Goal: Task Accomplishment & Management: Manage account settings

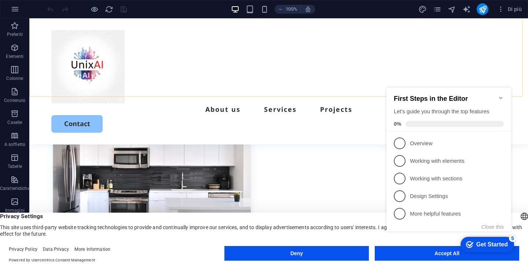
scroll to position [276, 0]
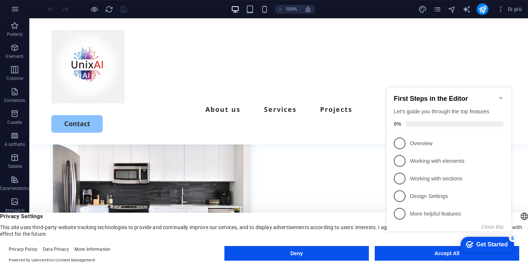
click at [503, 95] on icon "Minimize checklist" at bounding box center [501, 98] width 6 height 6
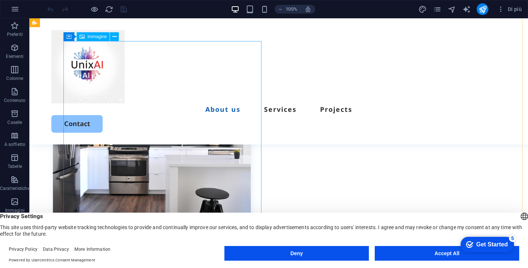
scroll to position [331, 0]
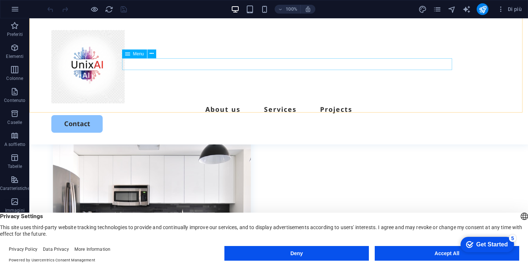
scroll to position [273, 0]
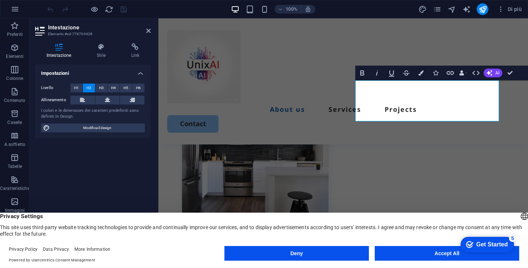
scroll to position [294, 0]
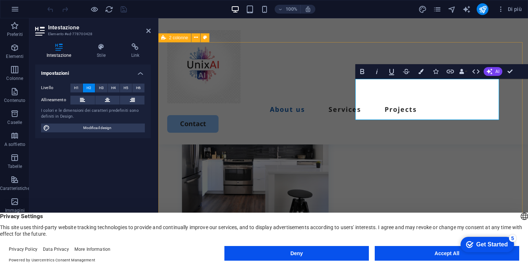
click at [354, 145] on div "Il futuro è inverso: Design AI Lorem ipsum dolor sit amet, consectetur adipisci…" at bounding box center [344, 255] width 370 height 427
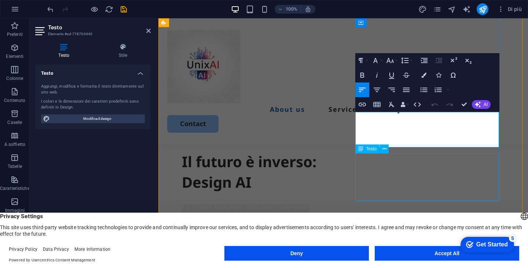
scroll to position [382, 0]
drag, startPoint x: 493, startPoint y: 142, endPoint x: 356, endPoint y: 116, distance: 139.8
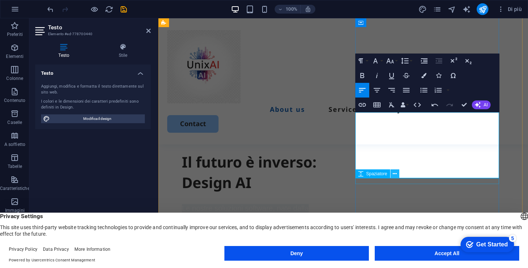
click at [396, 173] on icon at bounding box center [395, 174] width 4 height 8
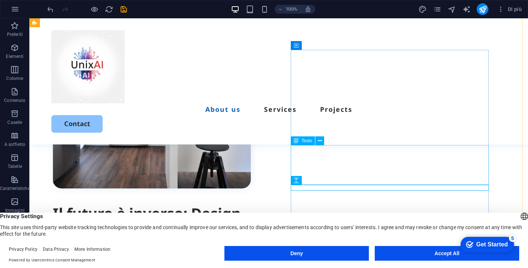
scroll to position [333, 0]
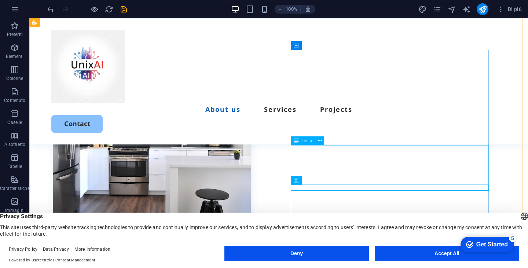
click at [320, 139] on icon at bounding box center [320, 141] width 4 height 8
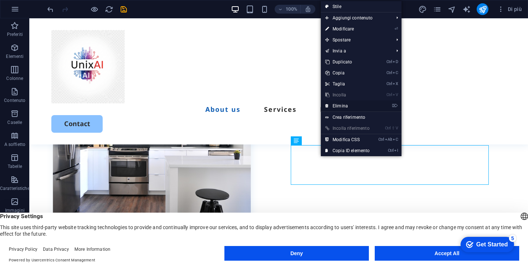
click at [344, 108] on link "⌦ Elimina" at bounding box center [347, 106] width 53 height 11
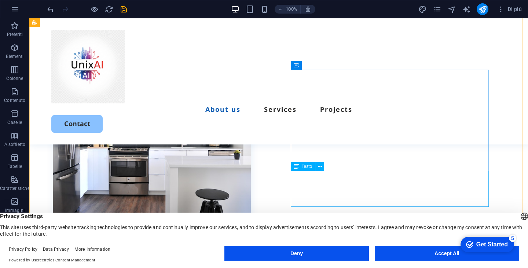
click at [318, 165] on icon at bounding box center [320, 167] width 4 height 8
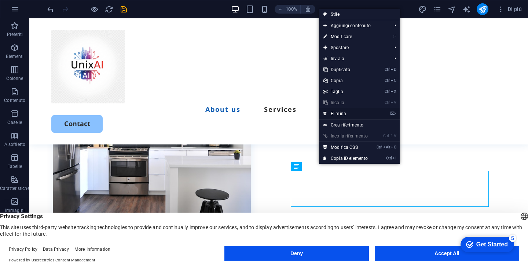
click at [342, 113] on link "⌦ Elimina" at bounding box center [345, 113] width 53 height 11
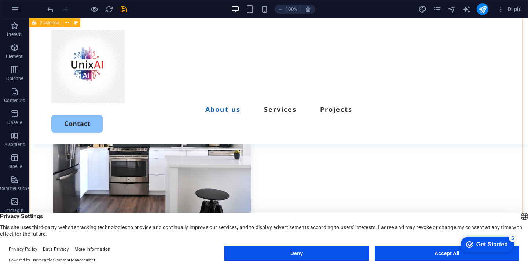
click at [274, 138] on div "Il futuro è inverso: Design AI Le nostre soluzioni software, nate dalla ricerca…" at bounding box center [278, 196] width 499 height 387
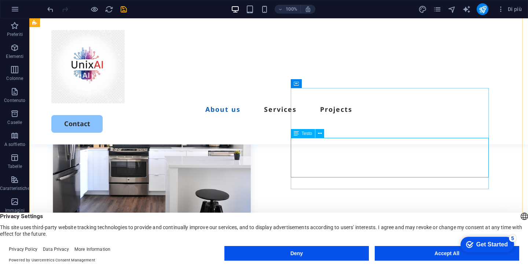
click at [307, 134] on span "Testo" at bounding box center [307, 133] width 11 height 4
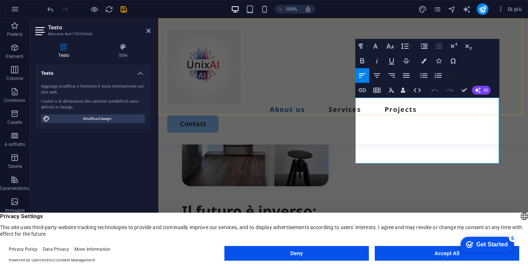
drag, startPoint x: 397, startPoint y: 158, endPoint x: 354, endPoint y: 113, distance: 62.6
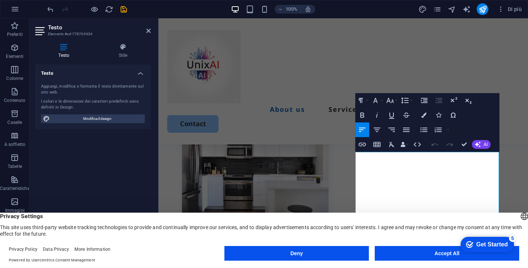
scroll to position [278, 0]
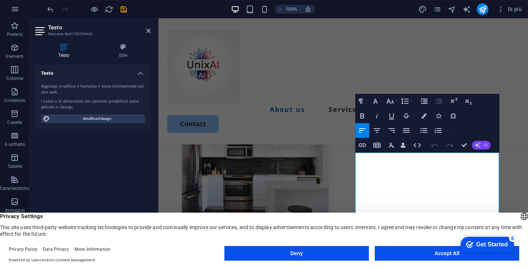
click at [486, 147] on span "AI" at bounding box center [486, 145] width 4 height 4
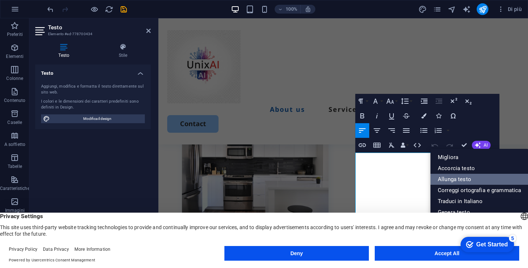
click at [462, 181] on link "Allunga testo" at bounding box center [480, 179] width 98 height 11
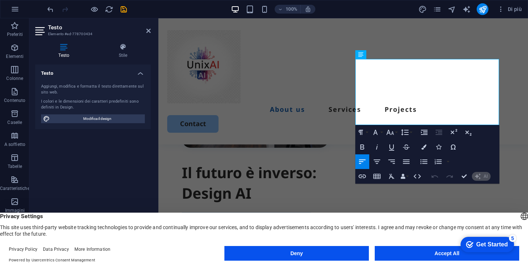
scroll to position [363, 0]
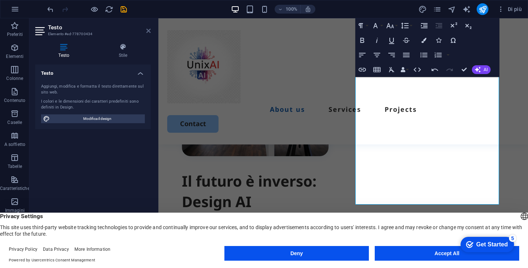
drag, startPoint x: 146, startPoint y: 29, endPoint x: 156, endPoint y: 71, distance: 43.0
click at [146, 29] on icon at bounding box center [148, 31] width 4 height 6
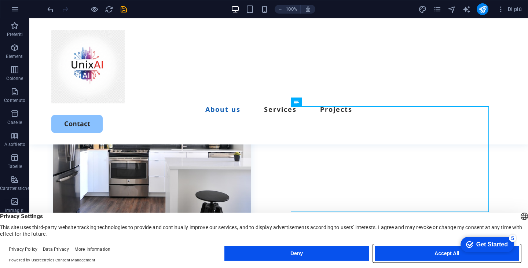
click at [424, 252] on button "Accept All" at bounding box center [447, 253] width 145 height 15
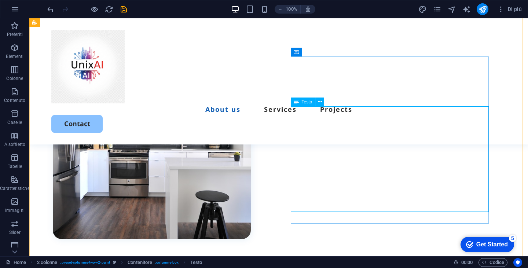
click at [318, 99] on icon at bounding box center [320, 102] width 4 height 8
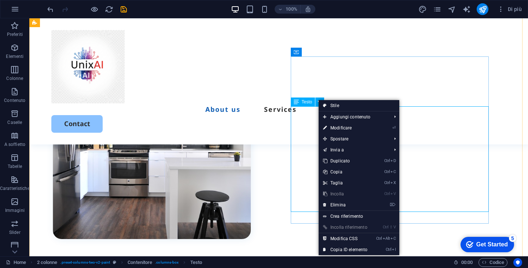
click at [304, 100] on span "Testo" at bounding box center [307, 102] width 11 height 4
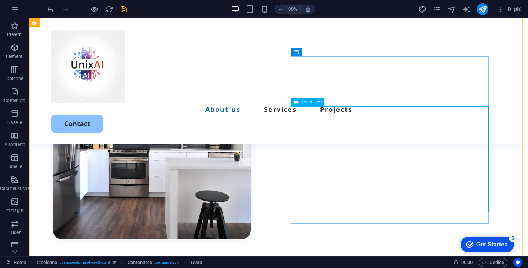
click at [298, 101] on icon at bounding box center [296, 102] width 5 height 9
click at [323, 101] on button at bounding box center [320, 102] width 9 height 9
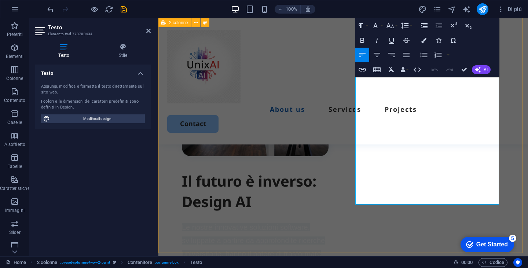
click at [338, 153] on div "Il futuro è inverso: Design AI Le nostre innovative soluzioni software, svilupp…" at bounding box center [344, 194] width 370 height 442
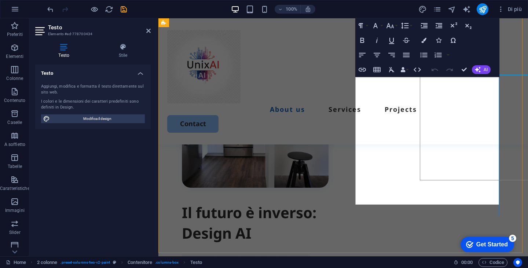
scroll to position [363, 0]
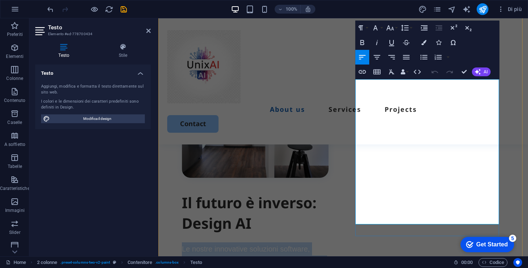
scroll to position [348, 0]
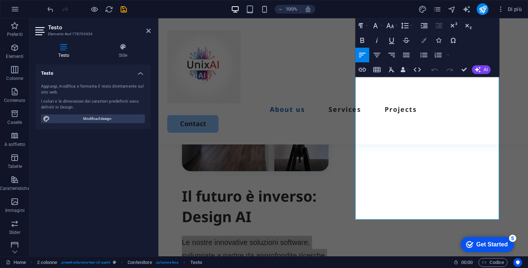
click at [426, 39] on icon "button" at bounding box center [424, 40] width 5 height 5
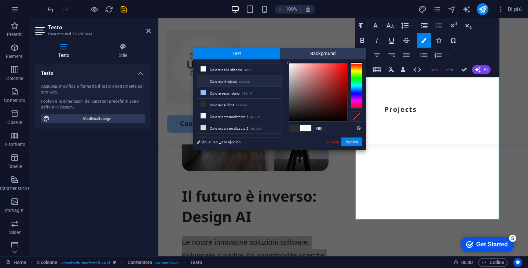
click at [223, 80] on li "Colore principale #2d2d2d" at bounding box center [239, 81] width 84 height 12
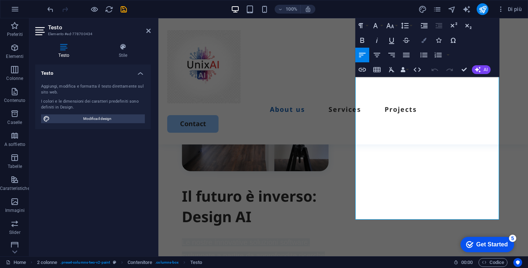
click at [427, 40] on button "Colors" at bounding box center [424, 40] width 14 height 15
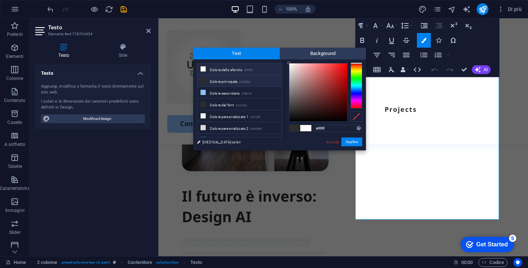
click at [230, 70] on li "Colore dello sfondo #ffffff" at bounding box center [239, 69] width 84 height 12
click at [224, 127] on li "Colore personalizzato 2 #d9d9d9" at bounding box center [239, 128] width 84 height 12
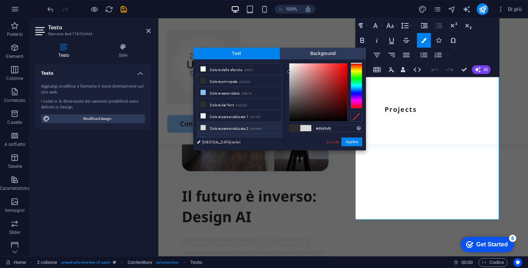
click at [222, 135] on li "Colore personalizzato 3 #125fb4" at bounding box center [239, 140] width 84 height 12
type input "#125fb4"
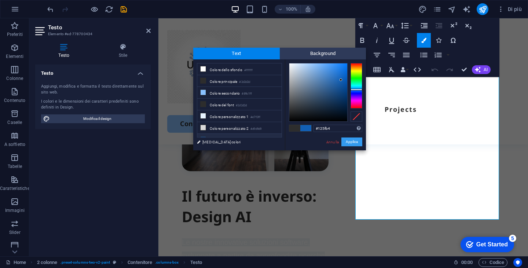
click at [353, 140] on button "Applica" at bounding box center [352, 142] width 21 height 9
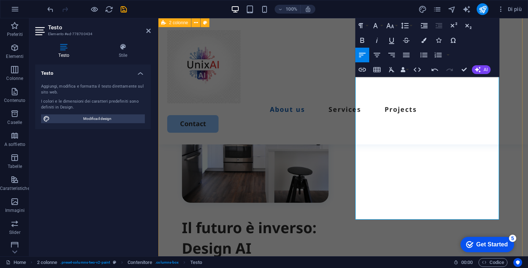
drag, startPoint x: 329, startPoint y: 139, endPoint x: 462, endPoint y: 140, distance: 132.8
click at [462, 140] on div "Il futuro è inverso: Design AI Le nostre innovative soluzioni software, svilupp…" at bounding box center [344, 240] width 370 height 442
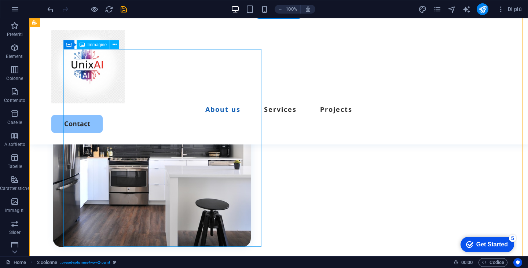
scroll to position [323, 0]
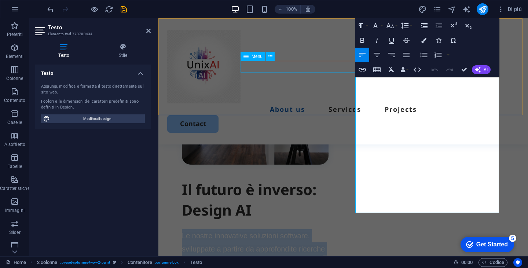
drag, startPoint x: 433, startPoint y: 206, endPoint x: 334, endPoint y: 59, distance: 177.8
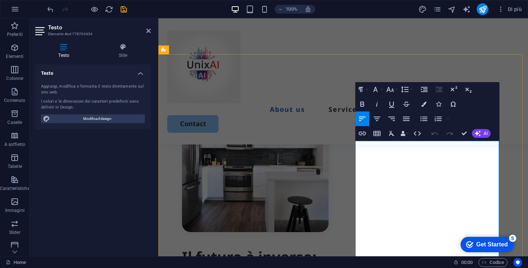
scroll to position [288, 0]
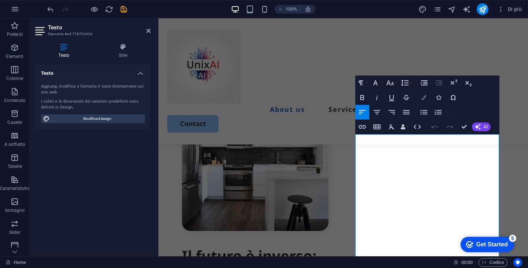
click at [423, 95] on icon "button" at bounding box center [424, 97] width 5 height 5
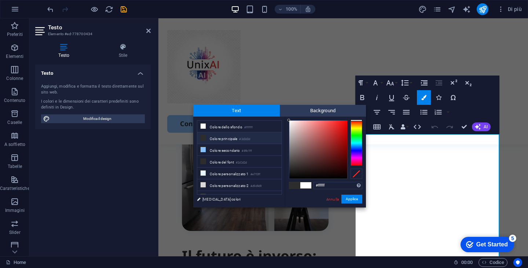
click at [217, 136] on li "Colore principale #2d2d2d" at bounding box center [239, 138] width 84 height 12
type input "#2d2d2d"
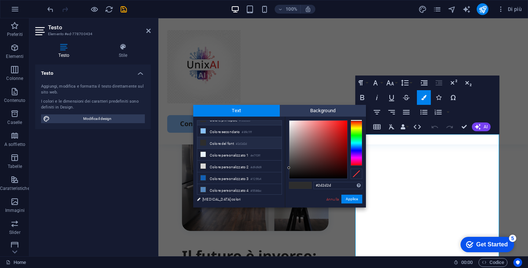
click at [219, 142] on li "Colore del font #2d2d2d" at bounding box center [239, 143] width 84 height 12
click at [352, 199] on button "Applica" at bounding box center [352, 199] width 21 height 9
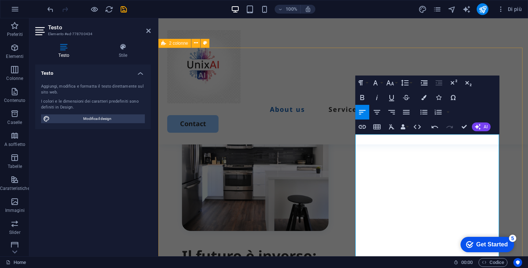
click at [334, 143] on div "Il futuro è inverso: Design AI Le nostre innovative soluzioni software, svilupp…" at bounding box center [344, 269] width 370 height 442
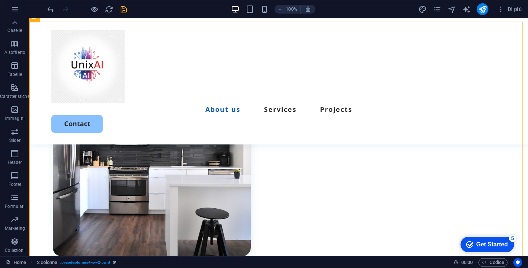
scroll to position [0, 0]
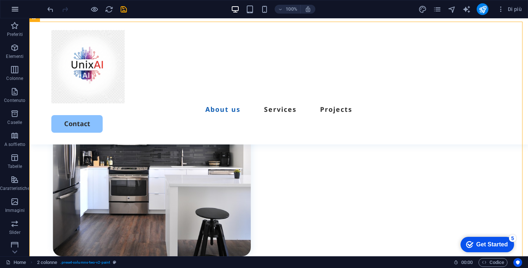
click at [13, 15] on button "button" at bounding box center [15, 9] width 18 height 18
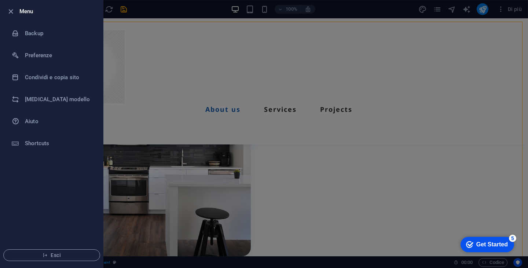
click at [156, 98] on div at bounding box center [264, 134] width 528 height 268
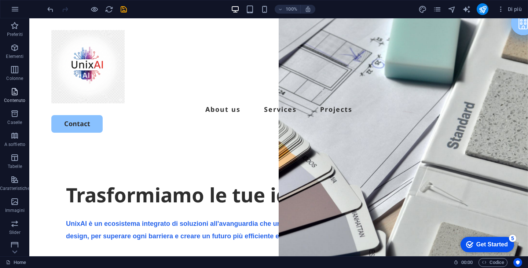
click at [15, 97] on span "Contenuto" at bounding box center [15, 96] width 30 height 18
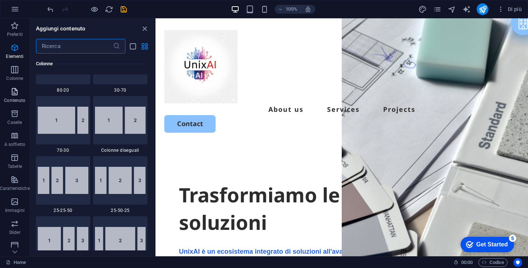
scroll to position [1284, 0]
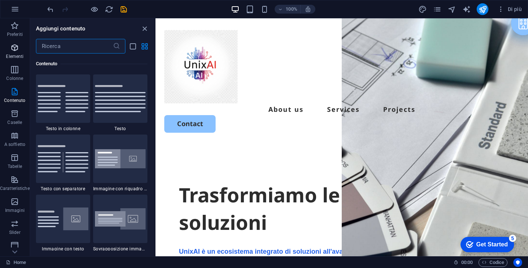
click at [15, 52] on span "Elementi" at bounding box center [15, 52] width 30 height 18
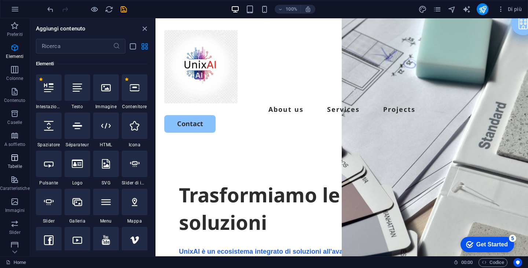
scroll to position [92, 0]
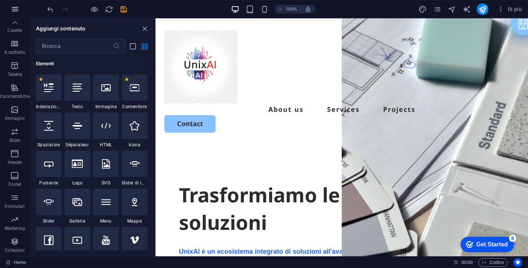
click at [13, 9] on icon "button" at bounding box center [15, 9] width 9 height 9
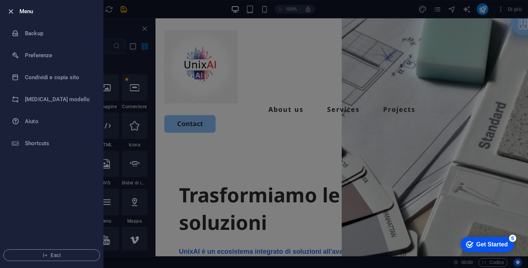
click at [10, 9] on icon "button" at bounding box center [11, 11] width 8 height 8
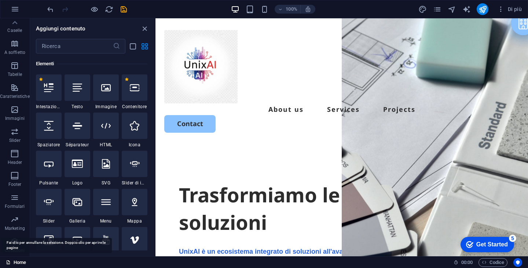
click at [19, 262] on link "Home" at bounding box center [16, 262] width 20 height 9
click at [511, 238] on div "5" at bounding box center [512, 238] width 7 height 7
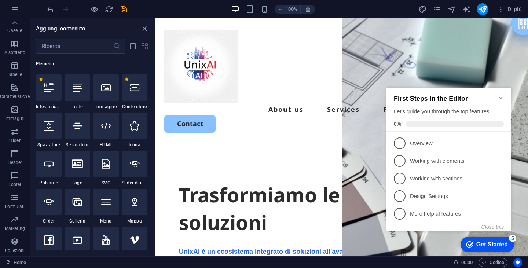
click at [502, 95] on icon "Minimize checklist" at bounding box center [501, 98] width 6 height 6
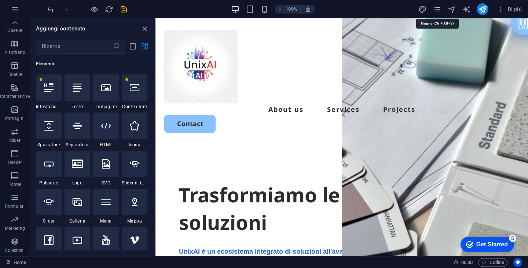
click at [436, 10] on icon "pages" at bounding box center [437, 9] width 8 height 8
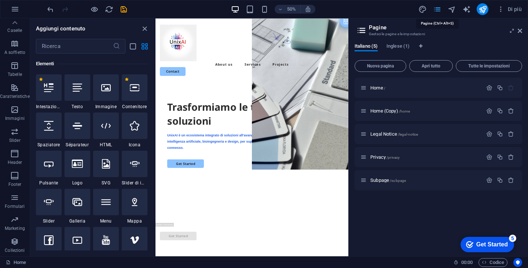
click at [436, 10] on icon "pages" at bounding box center [437, 9] width 8 height 8
click at [390, 64] on span "Nuova pagina" at bounding box center [380, 66] width 45 height 4
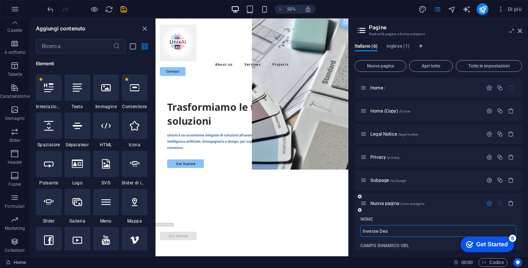
type input "Inverse Desi"
type input "/inverse-des"
type input "Inverse Design"
type input "/inverse-design"
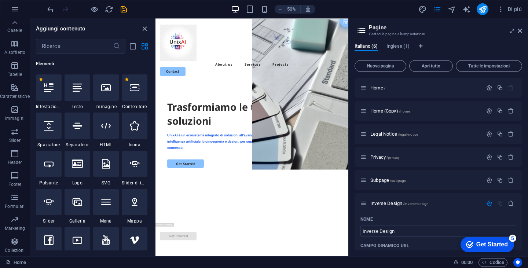
click at [354, 227] on div "Italiano (6) Inglese (1) Nuova pagina Apri tutto Tutte le impostazioni Home / H…" at bounding box center [438, 146] width 179 height 219
click at [395, 225] on input "Inverse Design" at bounding box center [439, 231] width 156 height 12
click at [370, 218] on p "Nome" at bounding box center [367, 219] width 12 height 6
click at [370, 225] on input "Inverse Design" at bounding box center [439, 231] width 156 height 12
click at [370, 218] on p "Nome" at bounding box center [367, 219] width 12 height 6
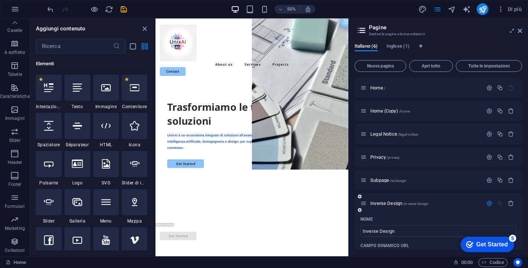
click at [370, 225] on input "Inverse Design" at bounding box center [439, 231] width 156 height 12
click at [370, 218] on p "Nome" at bounding box center [367, 219] width 12 height 6
click at [370, 225] on input "Inverse Design" at bounding box center [439, 231] width 156 height 12
click at [367, 215] on div "Nome" at bounding box center [439, 220] width 156 height 12
click at [385, 201] on div "Inverse Design /inverse-design" at bounding box center [422, 203] width 122 height 8
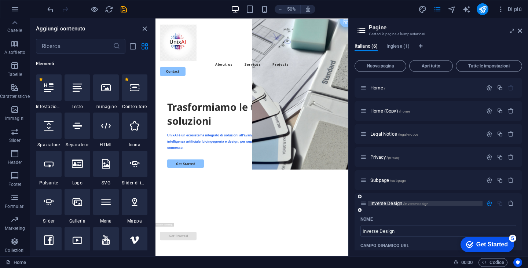
click at [385, 203] on span "Inverse Design /inverse-design" at bounding box center [400, 204] width 58 height 6
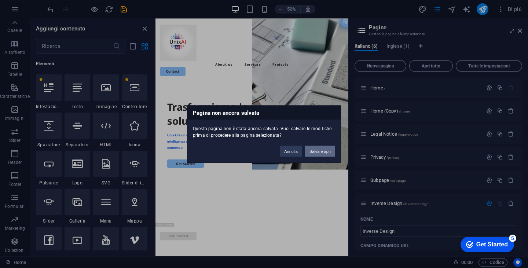
click at [321, 156] on button "Salva e apri" at bounding box center [320, 151] width 30 height 11
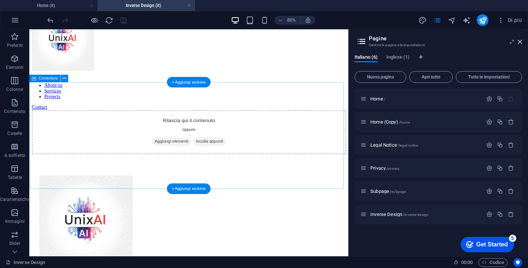
scroll to position [33, 0]
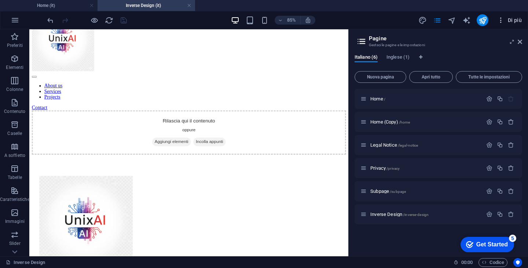
click at [501, 22] on icon "button" at bounding box center [501, 20] width 7 height 7
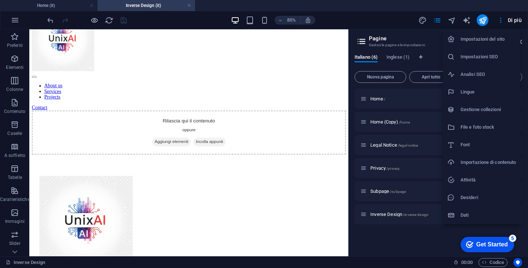
click at [128, 88] on div at bounding box center [264, 134] width 528 height 268
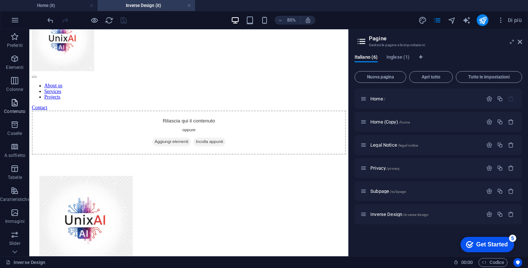
click at [7, 101] on span "Contenuto" at bounding box center [15, 107] width 30 height 18
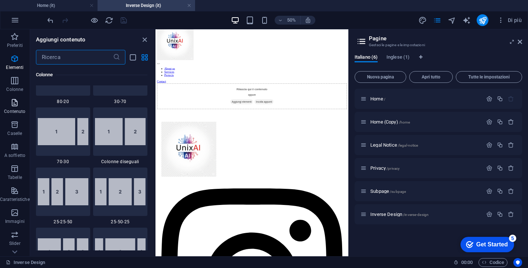
scroll to position [1284, 0]
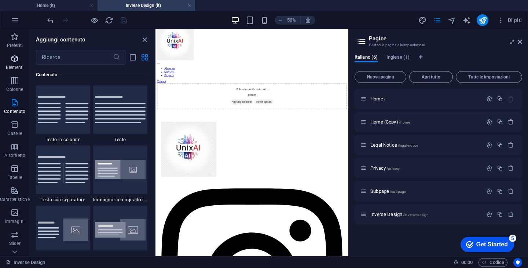
click at [17, 60] on icon "button" at bounding box center [14, 58] width 9 height 9
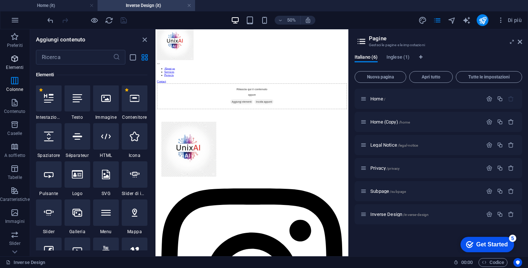
scroll to position [78, 0]
click at [281, 137] on div "Rilascia qui il contenuto oppure Aggiungi elementi Incolla appunti" at bounding box center [349, 163] width 380 height 52
click at [252, 137] on div "Rilascia qui il contenuto oppure Aggiungi elementi Incolla appunti" at bounding box center [349, 163] width 380 height 52
click at [251, 171] on div "Rilascia qui il contenuto oppure Aggiungi elementi Incolla appunti" at bounding box center [349, 163] width 380 height 52
click at [145, 39] on icon "close panel" at bounding box center [145, 40] width 8 height 8
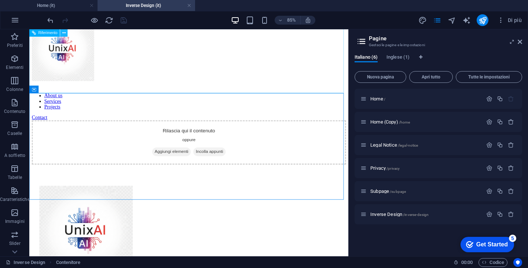
click at [63, 32] on icon at bounding box center [63, 33] width 3 height 7
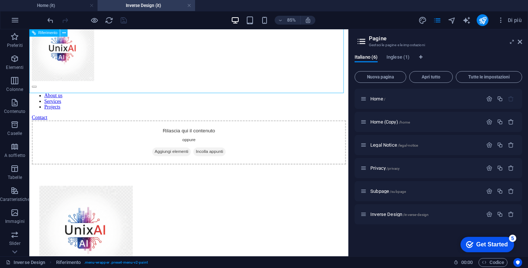
click at [64, 31] on icon at bounding box center [63, 33] width 3 height 7
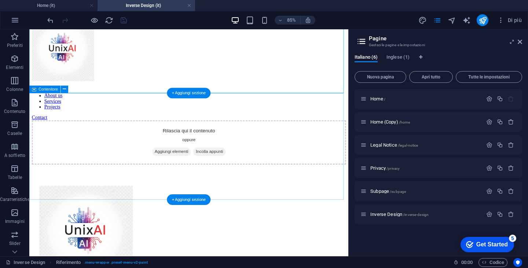
click at [225, 137] on div "Rilascia qui il contenuto oppure Aggiungi elementi Incolla appunti" at bounding box center [217, 163] width 370 height 52
click at [217, 157] on div "Rilascia qui il contenuto oppure Aggiungi elementi Incolla appunti" at bounding box center [217, 163] width 370 height 52
click at [233, 175] on span "Incolla appunti" at bounding box center [241, 174] width 38 height 10
click at [208, 160] on div "Rilascia qui il contenuto oppure Aggiungi elementi Incolla appunti" at bounding box center [217, 163] width 370 height 52
click at [186, 88] on div "+ Aggiungi sezione" at bounding box center [189, 93] width 44 height 11
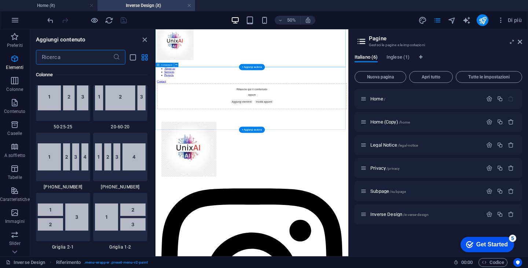
scroll to position [1284, 0]
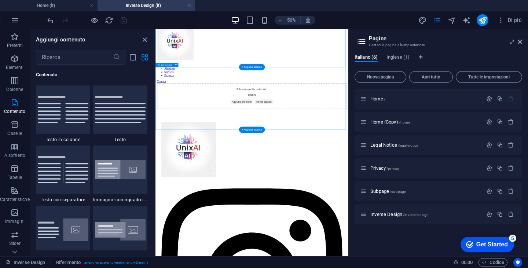
click at [297, 169] on div "Rilascia qui il contenuto oppure Aggiungi elementi Incolla appunti" at bounding box center [349, 163] width 380 height 52
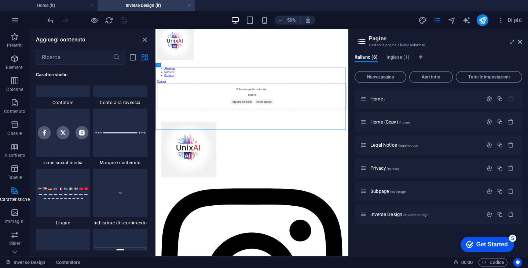
scroll to position [3321, 0]
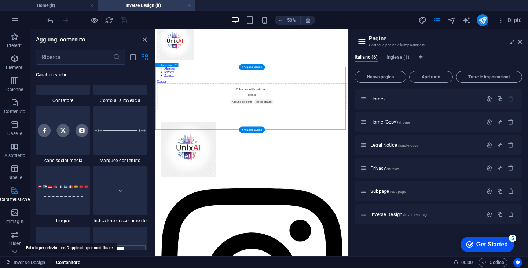
click at [67, 263] on span "Contenitore" at bounding box center [68, 262] width 25 height 9
click at [248, 164] on div "Rilascia qui il contenuto oppure Aggiungi elementi Incolla appunti" at bounding box center [349, 163] width 380 height 52
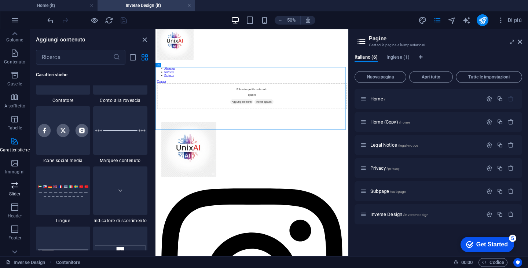
scroll to position [0, 0]
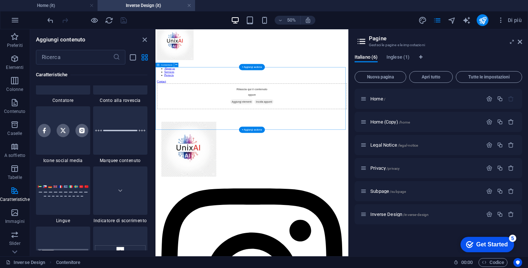
click at [271, 145] on div "Rilascia qui il contenuto oppure Aggiungi elementi Incolla appunti" at bounding box center [349, 163] width 380 height 52
click at [370, 19] on div "50% Di più" at bounding box center [285, 20] width 479 height 12
click at [502, 22] on icon "button" at bounding box center [501, 20] width 7 height 7
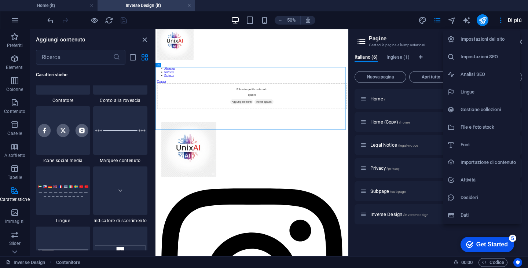
click at [488, 167] on li "Importazione di contenuto" at bounding box center [481, 163] width 77 height 18
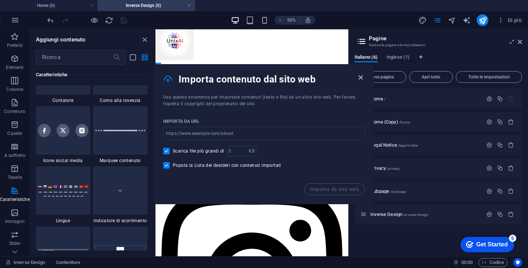
click at [359, 78] on icon "button" at bounding box center [361, 77] width 8 height 8
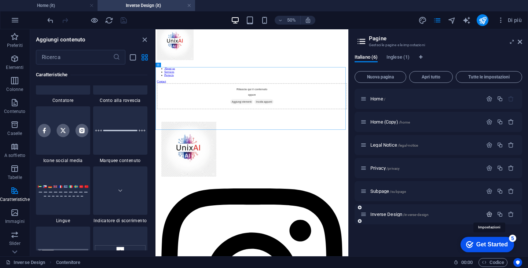
click at [487, 213] on icon "button" at bounding box center [490, 214] width 6 height 6
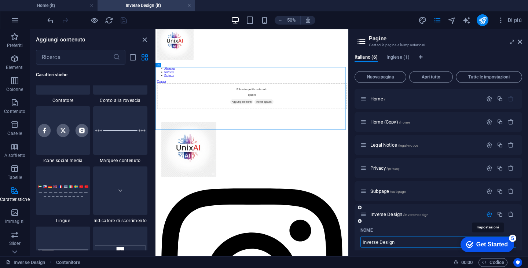
click at [487, 213] on icon "button" at bounding box center [490, 214] width 6 height 6
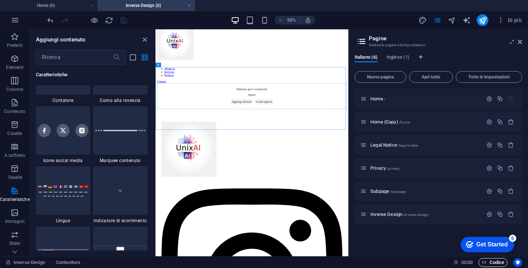
click at [491, 263] on span "Codice" at bounding box center [493, 262] width 22 height 9
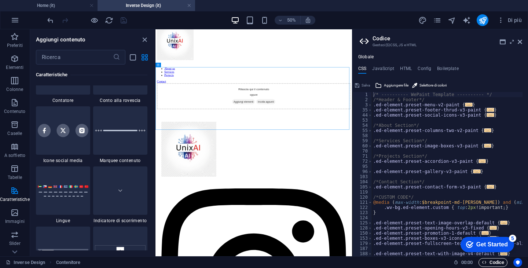
click at [491, 263] on span "Codice" at bounding box center [493, 262] width 22 height 9
drag, startPoint x: 509, startPoint y: 127, endPoint x: 449, endPoint y: 153, distance: 65.9
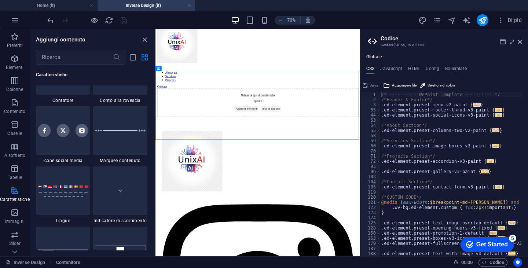
drag, startPoint x: 418, startPoint y: 125, endPoint x: 350, endPoint y: 117, distance: 68.4
click at [350, 117] on div "Trascina qui per sostituire il contenuto esistente. Premi “Ctrl” se vuoi creare…" at bounding box center [258, 142] width 205 height 227
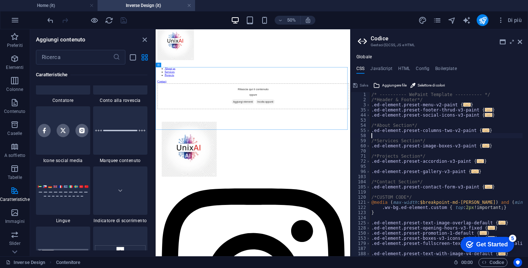
click at [422, 136] on div "/* ---------- WePaint Template ---------- */ /*Header & Footer*/ .ed-element.pr…" at bounding box center [460, 176] width 181 height 169
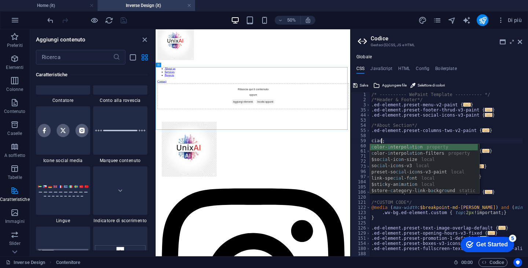
scroll to position [0, 0]
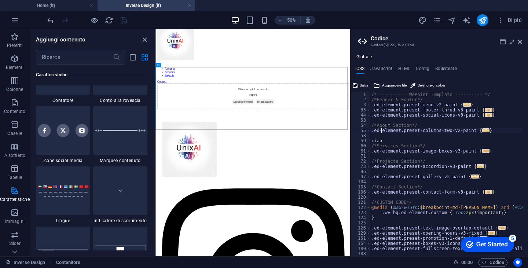
click at [381, 130] on div "/* ---------- WePaint Template ---------- */ /*Header & Footer*/ .ed-element.pr…" at bounding box center [460, 176] width 181 height 169
click at [382, 139] on div "/* ---------- WePaint Template ---------- */ /*Header & Footer*/ .ed-element.pr…" at bounding box center [460, 176] width 181 height 169
type textarea "\"
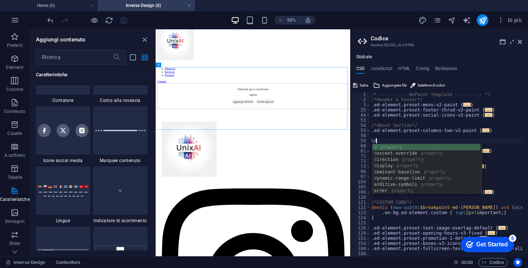
scroll to position [0, 0]
type textarea "\"
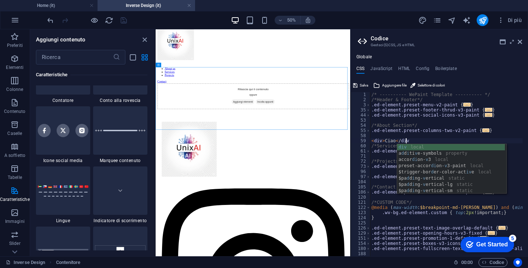
scroll to position [0, 3]
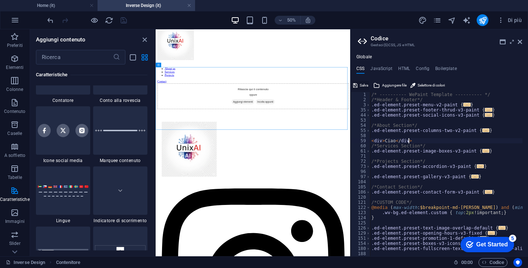
type textarea "<div>Ciao</div>"
click at [358, 83] on button "Salva" at bounding box center [360, 85] width 17 height 9
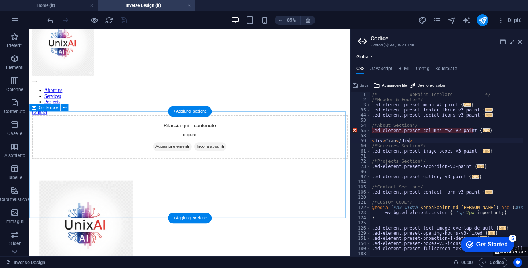
scroll to position [0, 0]
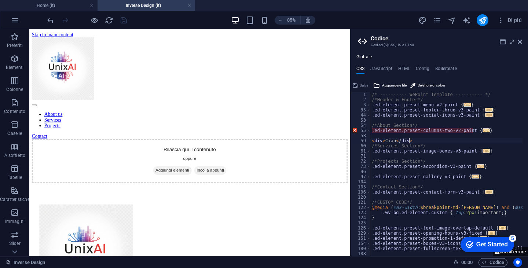
click at [418, 141] on div "/* ---------- WePaint Template ---------- */ /*Header & Footer*/ .ed-element.pr…" at bounding box center [461, 176] width 181 height 169
drag, startPoint x: 418, startPoint y: 141, endPoint x: 372, endPoint y: 140, distance: 45.9
click at [372, 140] on div "/* ---------- WePaint Template ---------- */ /*Header & Footer*/ .ed-element.pr…" at bounding box center [461, 176] width 181 height 169
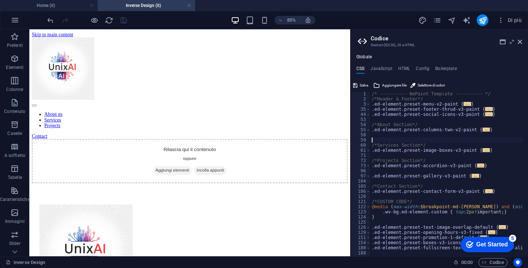
scroll to position [11, 0]
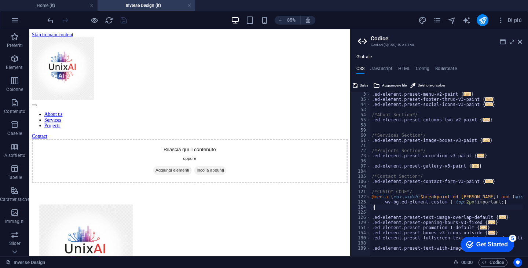
click at [385, 208] on div ".ed-element.preset-menu-v2-paint { ... } .ed-element.preset-footer-thrud-v3-pai…" at bounding box center [461, 176] width 181 height 169
type textarea "}"
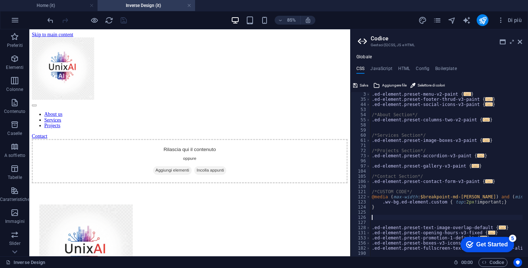
paste textarea "<div>Ciao</div>"
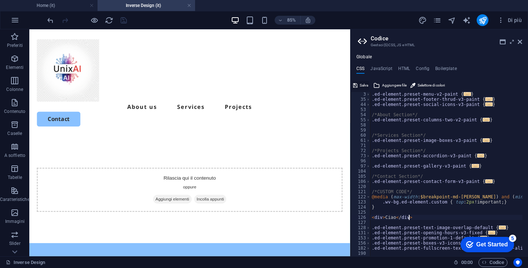
type textarea "<div>Ciao</div>"
click at [364, 84] on span "Salva" at bounding box center [364, 85] width 8 height 9
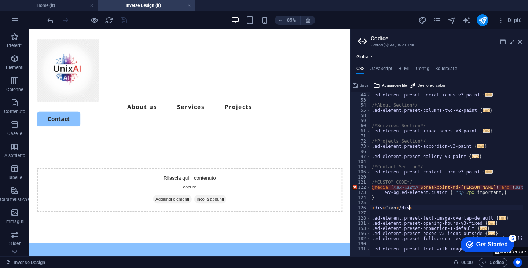
scroll to position [21, 0]
drag, startPoint x: 416, startPoint y: 206, endPoint x: 370, endPoint y: 205, distance: 46.2
click at [370, 205] on div "<div>Ciao</div> 44 53 54 55 58 59 60 61 71 72 73 96 97 104 105 106 120 121 122 …" at bounding box center [440, 174] width 178 height 164
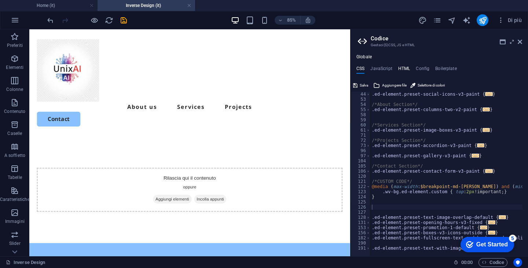
click at [404, 70] on h4 "HTML" at bounding box center [404, 70] width 12 height 8
type textarea "<a href="#main-content" class="wv-link-content button">Skip to main content</a>"
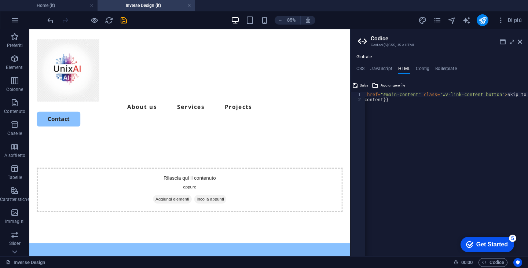
scroll to position [0, 0]
click at [380, 68] on h4 "JavaScript" at bounding box center [382, 70] width 22 height 8
type textarea "/* JS for preset "Menu V2" */"
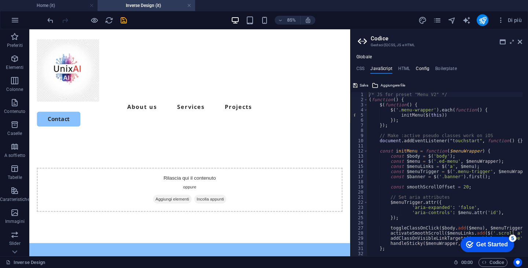
click at [422, 66] on h4 "Config" at bounding box center [423, 70] width 14 height 8
type textarea "$color-background: #ffffff;"
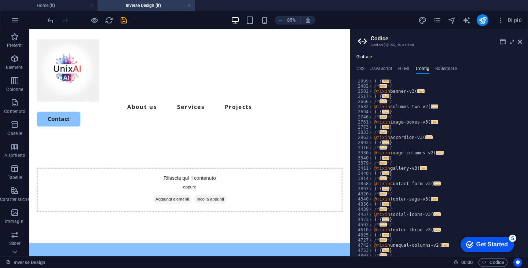
scroll to position [325, 0]
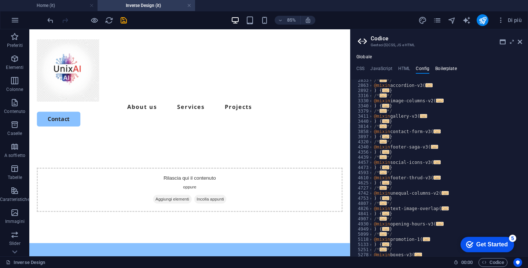
click at [448, 67] on h4 "Boilerplate" at bounding box center [447, 70] width 22 height 8
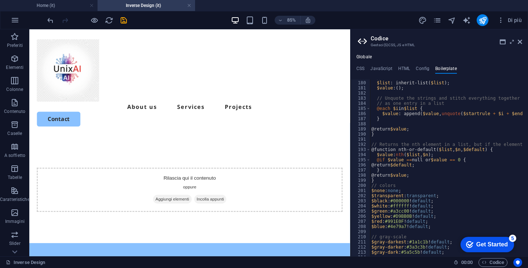
scroll to position [526, 0]
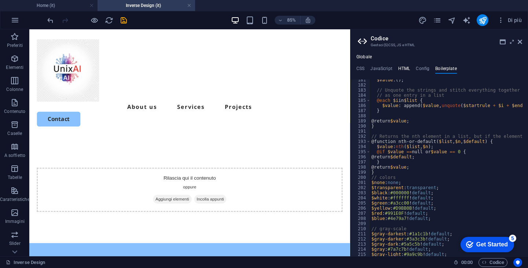
click at [404, 70] on h4 "HTML" at bounding box center [404, 70] width 12 height 8
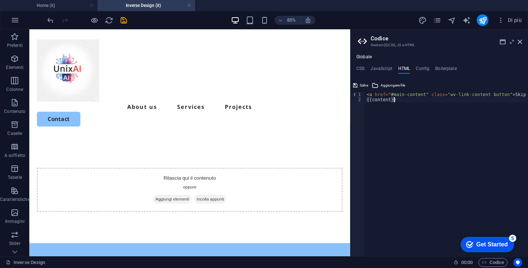
click at [394, 144] on div "< a href = "#main-content" class = "wv-link-content button" > Skip to main cont…" at bounding box center [464, 176] width 198 height 169
click at [422, 126] on div "< a href = "#main-content" class = "wv-link-content button" > Skip to main cont…" at bounding box center [464, 176] width 198 height 169
drag, startPoint x: 452, startPoint y: 155, endPoint x: 404, endPoint y: 94, distance: 77.9
paste textarea "<a href="#main-content" class="wv-link-content button">Skip to main content</a>"
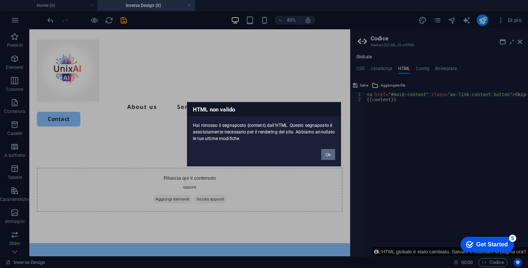
click at [327, 154] on button "Ok" at bounding box center [328, 154] width 14 height 11
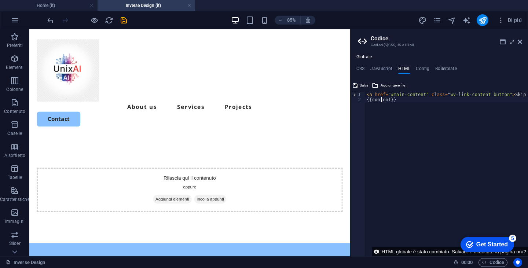
click at [382, 99] on div "< a href = "#main-content" class = "wv-link-content button" > Skip to main cont…" at bounding box center [464, 176] width 198 height 169
paste textarea "<a href="#main-content" class="wv-link-content button">Skip to main content</a>"
type textarea "<a href="#main-content" class="wv-link-content button">Skip to main content</a>"
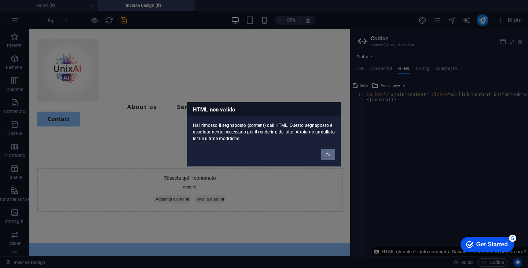
click at [329, 154] on button "Ok" at bounding box center [328, 154] width 14 height 11
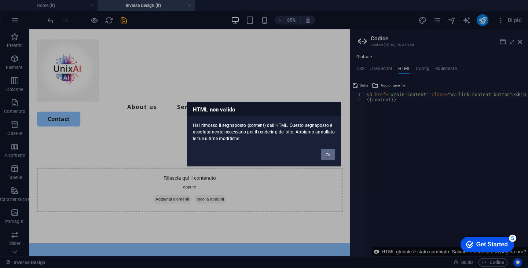
click at [329, 154] on button "Ok" at bounding box center [328, 154] width 14 height 11
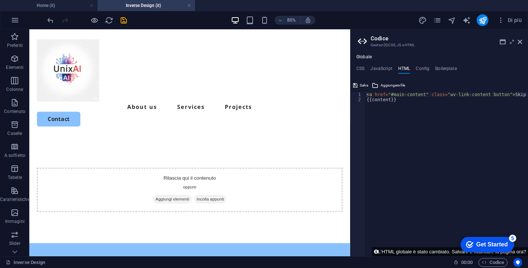
click at [381, 102] on div "< a href = "#main-content" class = "wv-link-content button" > Skip to main cont…" at bounding box center [464, 176] width 198 height 169
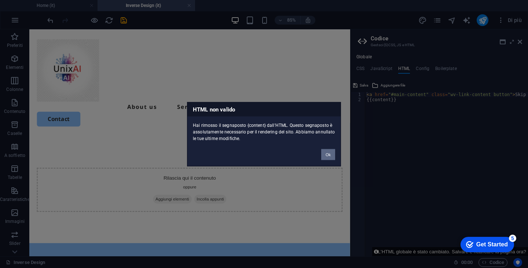
click at [333, 153] on button "Ok" at bounding box center [328, 154] width 14 height 11
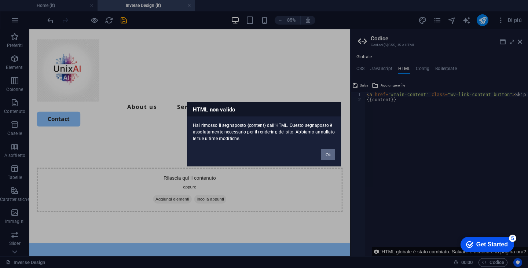
click at [328, 152] on button "Ok" at bounding box center [328, 154] width 14 height 11
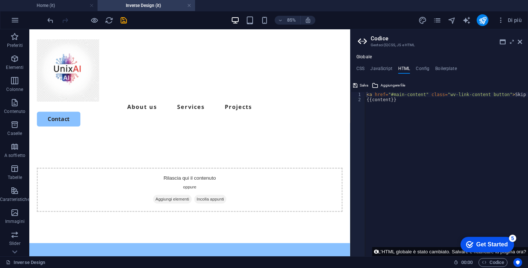
type textarea "{{content}}"
click at [403, 102] on div "< a href = "#main-content" class = "wv-link-content button" > Skip to main cont…" at bounding box center [464, 176] width 198 height 169
click at [408, 102] on div "< a href = "#main-content" class = "wv-link-content button" > Skip to main cont…" at bounding box center [464, 176] width 198 height 169
paste textarea "<div>Ciao</div>"
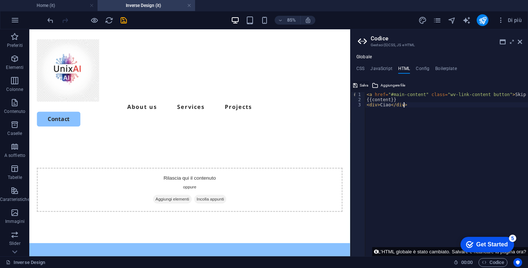
type textarea "<div>Ciao</div>"
click at [359, 85] on button "Salva" at bounding box center [360, 85] width 17 height 9
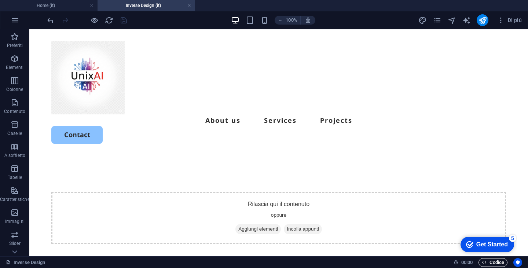
click at [495, 260] on span "Codice" at bounding box center [493, 262] width 22 height 9
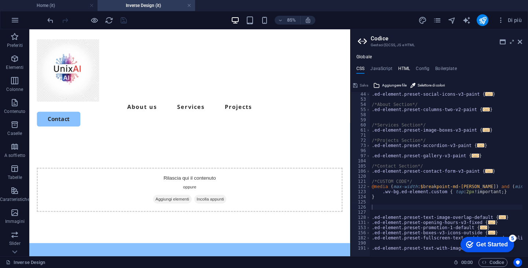
click at [407, 68] on h4 "HTML" at bounding box center [404, 70] width 12 height 8
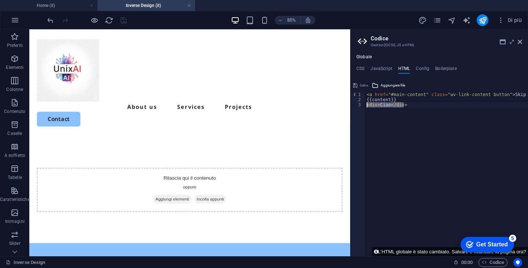
drag, startPoint x: 413, startPoint y: 107, endPoint x: 354, endPoint y: 105, distance: 58.4
click at [354, 105] on div "<div>Ciao</div> 1 2 3 < a href = "#main-content" class = "wv-link-content butto…" at bounding box center [440, 174] width 178 height 164
paste textarea "<div>Ciao</div>"
type textarea "<a href="#main-content" class="wv-link-content button">Skip to main content</a>"
click at [358, 84] on button "Salva" at bounding box center [360, 85] width 17 height 9
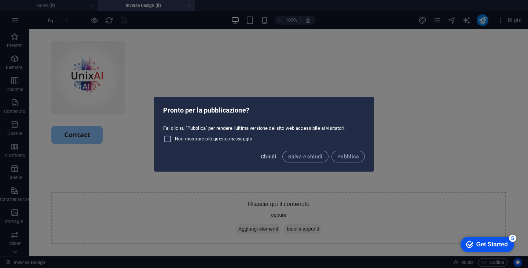
click at [271, 156] on span "Chiudi" at bounding box center [269, 157] width 16 height 6
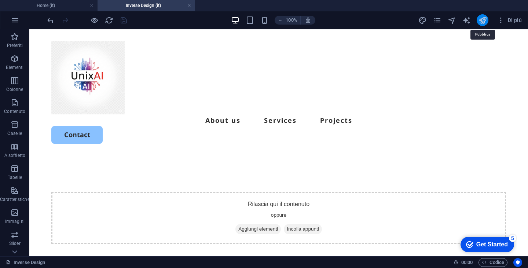
click at [483, 17] on icon "publish" at bounding box center [483, 20] width 8 height 8
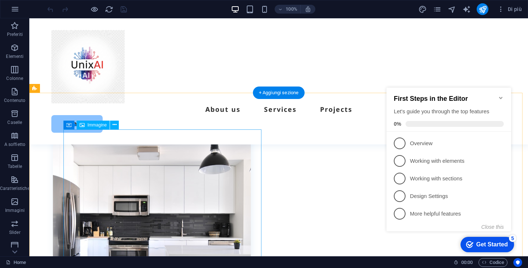
scroll to position [255, 0]
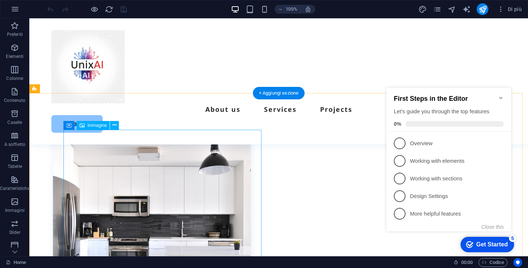
click at [228, 204] on figure at bounding box center [152, 229] width 198 height 198
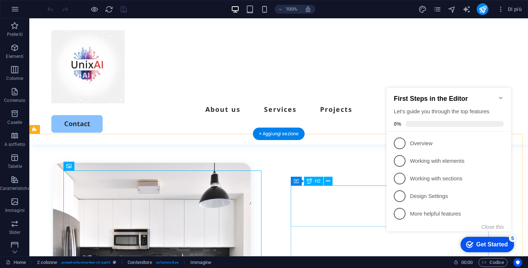
scroll to position [226, 0]
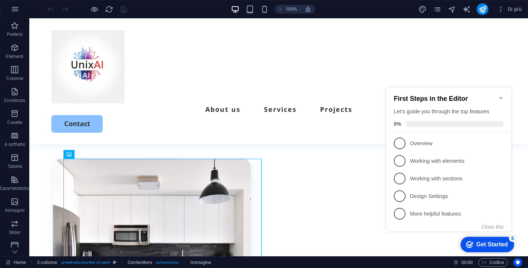
click at [499, 95] on icon "Minimize checklist" at bounding box center [501, 98] width 6 height 6
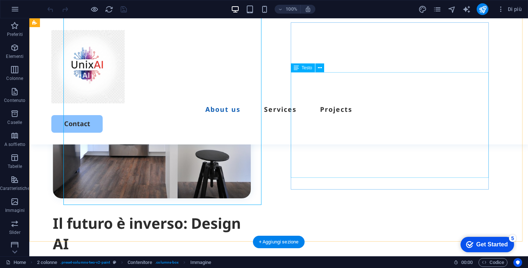
scroll to position [377, 0]
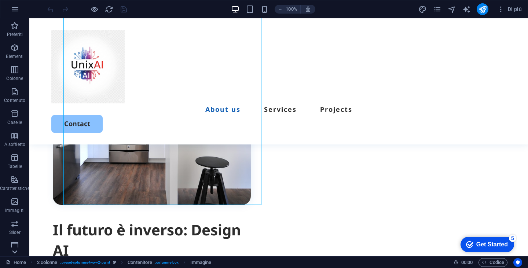
click at [15, 248] on icon at bounding box center [15, 252] width 10 height 10
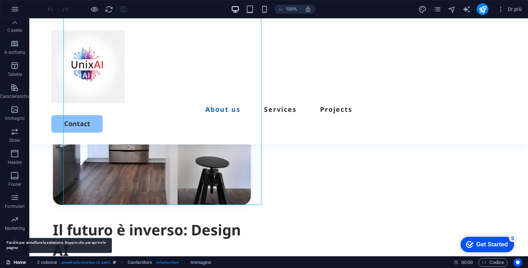
click at [17, 262] on link "Home" at bounding box center [16, 262] width 20 height 9
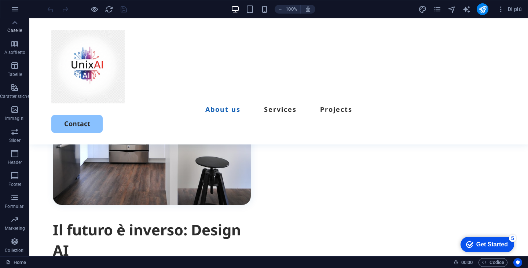
click at [15, 28] on p "Caselle" at bounding box center [14, 31] width 15 height 6
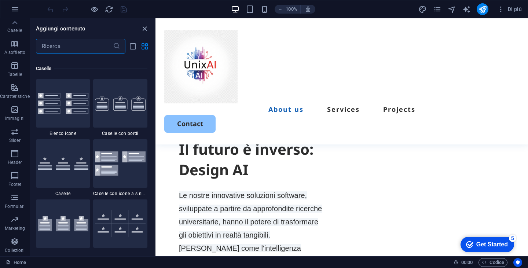
scroll to position [2024, 0]
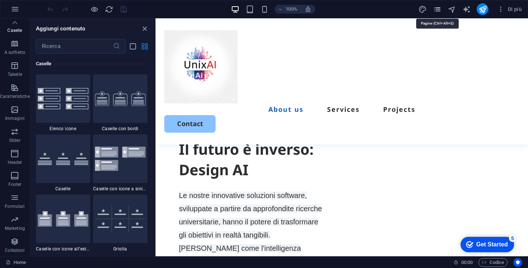
click at [439, 11] on icon "pages" at bounding box center [437, 9] width 8 height 8
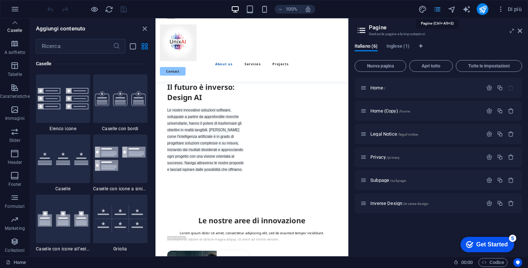
scroll to position [405, 0]
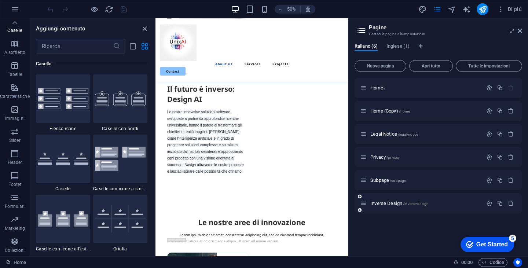
click at [379, 206] on div "Inverse Design /inverse-design" at bounding box center [422, 203] width 122 height 8
click at [380, 203] on span "Inverse Design /inverse-design" at bounding box center [400, 204] width 58 height 6
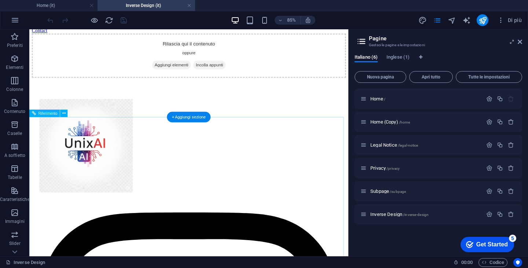
scroll to position [0, 0]
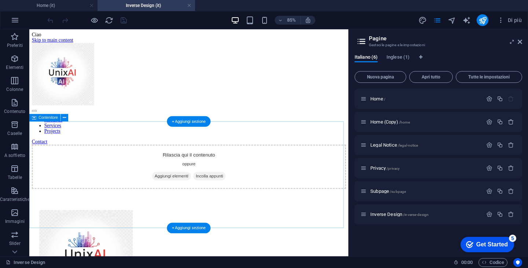
click at [221, 192] on div "Rilascia qui il contenuto oppure Aggiungi elementi Incolla appunti" at bounding box center [217, 191] width 370 height 52
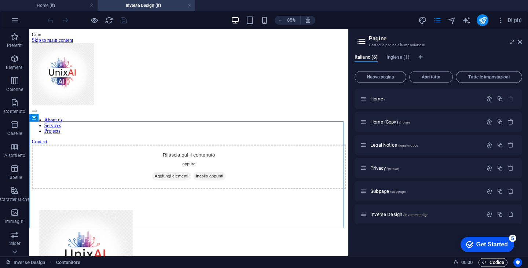
click at [491, 263] on span "Codice" at bounding box center [493, 262] width 22 height 9
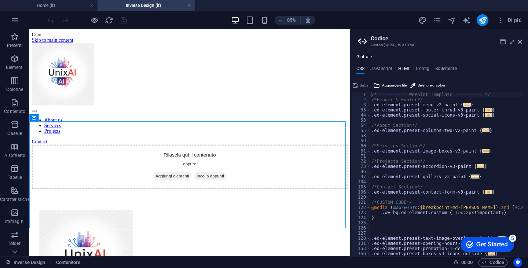
click at [402, 70] on h4 "HTML" at bounding box center [404, 70] width 12 height 8
type textarea "<div>Ciao</div>"
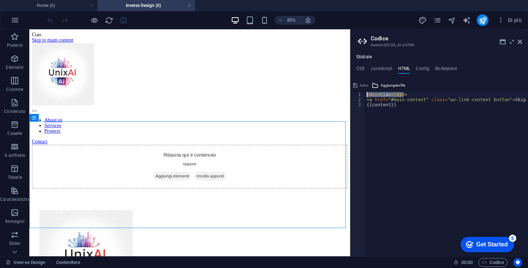
drag, startPoint x: 409, startPoint y: 95, endPoint x: 354, endPoint y: 92, distance: 54.7
click at [354, 92] on div "<div>Ciao</div> 1 2 3 < div > Ciao </ div > < a href = "#main-content" class = …" at bounding box center [440, 174] width 178 height 164
click at [366, 104] on div "< a href = "#main-content" class = "wv-link-content button" > Skip to main cont…" at bounding box center [464, 176] width 198 height 169
paste textarea "<div>Ciao</div>"
type textarea "{{content}}"
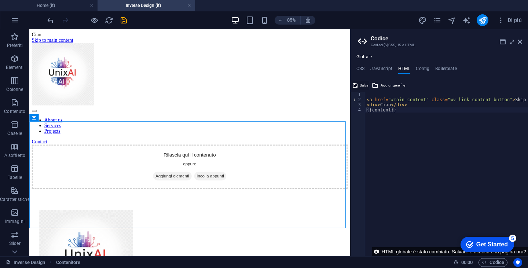
click at [363, 85] on span "Salva" at bounding box center [364, 85] width 8 height 9
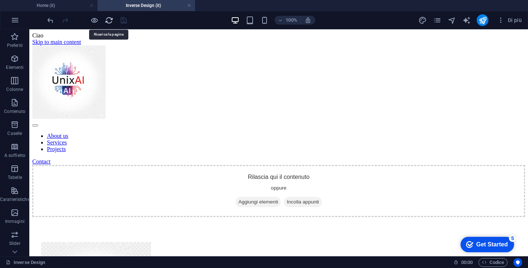
click at [109, 20] on icon "reload" at bounding box center [109, 20] width 8 height 8
click at [500, 261] on span "Codice" at bounding box center [493, 262] width 22 height 9
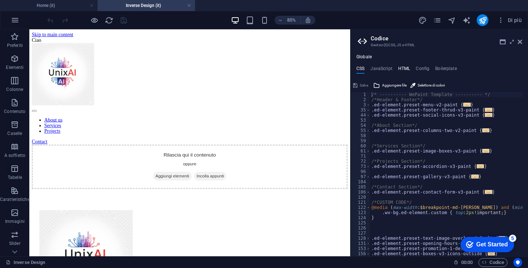
click at [407, 69] on h4 "HTML" at bounding box center [404, 70] width 12 height 8
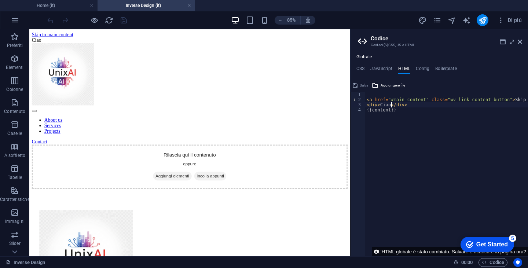
click at [390, 104] on div "< a href = "#main-content" class = "wv-link-content button" > Skip to main cont…" at bounding box center [464, 176] width 198 height 169
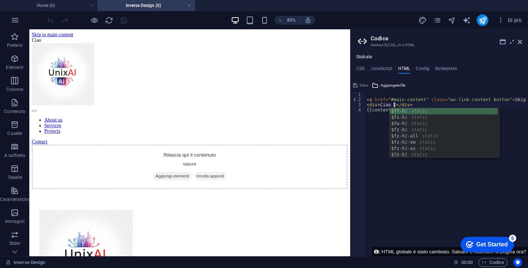
scroll to position [0, 2]
type textarea "<div>Ciao 2</div>"
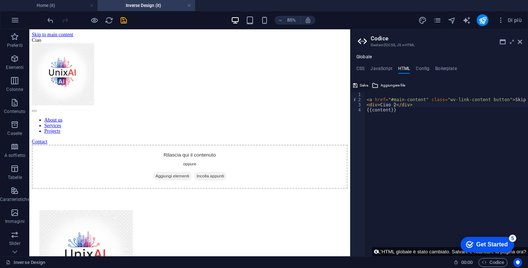
click at [361, 83] on span "Salva" at bounding box center [364, 85] width 8 height 9
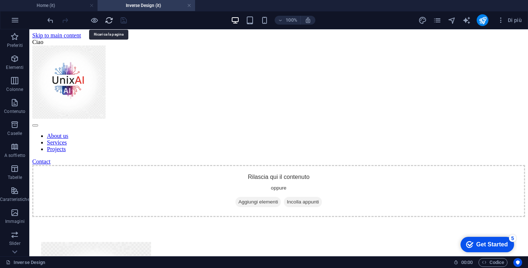
click at [108, 23] on icon "reload" at bounding box center [109, 20] width 8 height 8
click at [498, 260] on span "Codice" at bounding box center [493, 262] width 22 height 9
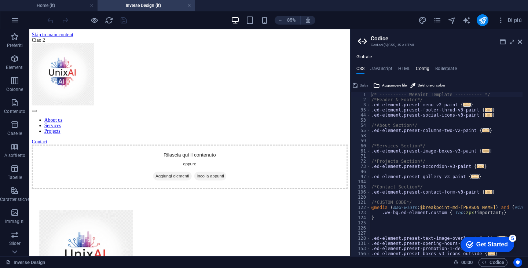
click at [422, 67] on h4 "Config" at bounding box center [423, 70] width 14 height 8
type textarea "$color-background: #ffffff;"
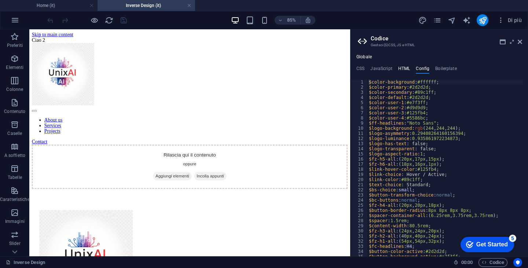
click at [400, 66] on h4 "HTML" at bounding box center [404, 70] width 12 height 8
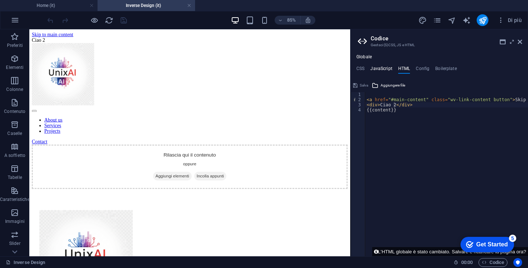
click at [378, 69] on h4 "JavaScript" at bounding box center [382, 70] width 22 height 8
type textarea "/* JS for preset "Menu V2" */"
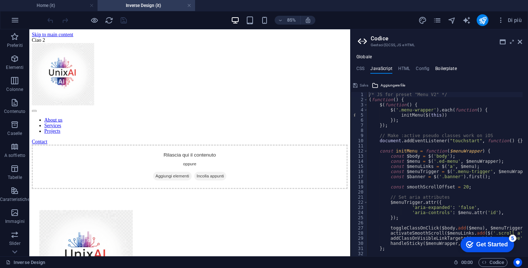
click at [455, 68] on h4 "Boilerplate" at bounding box center [447, 70] width 22 height 8
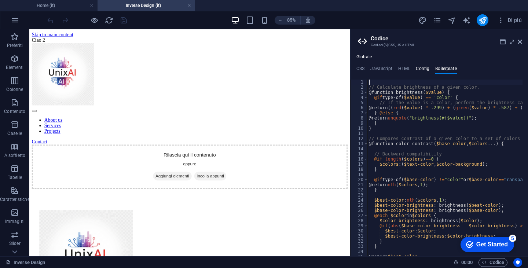
click at [420, 70] on h4 "Config" at bounding box center [423, 70] width 14 height 8
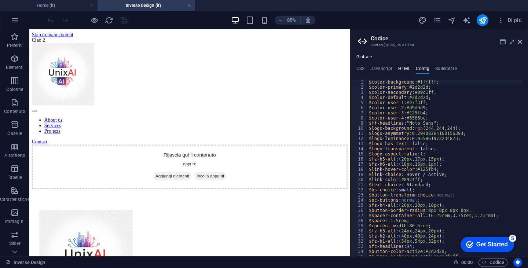
click at [407, 69] on h4 "HTML" at bounding box center [404, 70] width 12 height 8
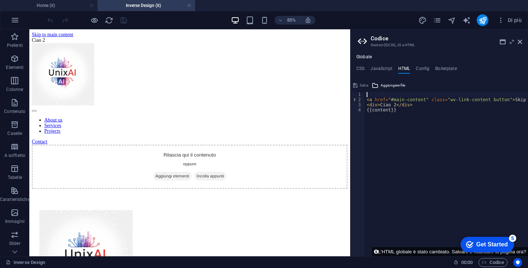
click at [387, 94] on div "< a href = "#main-content" class = "wv-link-content button" > Skip to main cont…" at bounding box center [464, 176] width 198 height 169
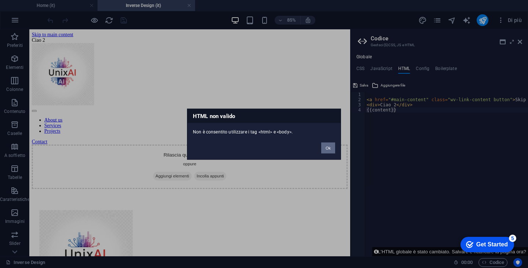
click at [328, 146] on button "Ok" at bounding box center [328, 147] width 14 height 11
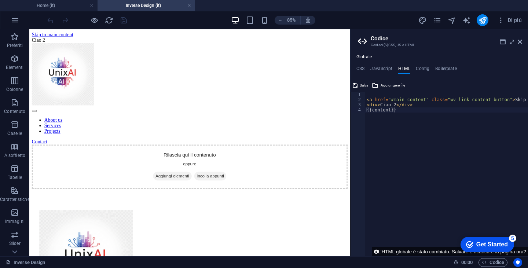
type textarea "<a href="#main-content" class="wv-link-content button">Skip to main content</a>"
click at [380, 99] on div "< a href = "#main-content" class = "wv-link-content button" > Skip to main cont…" at bounding box center [464, 176] width 198 height 169
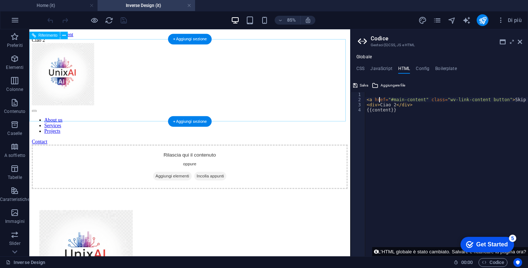
click at [258, 103] on div "About us Services Projects Contact" at bounding box center [218, 105] width 372 height 120
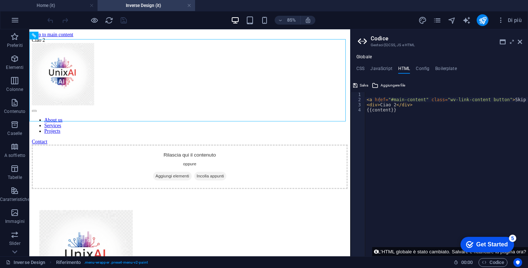
click at [377, 96] on div "< a href = "#main-content" class = "wv-link-content button" > Skip to main cont…" at bounding box center [464, 176] width 198 height 169
paste textarea "</script>"
type textarea "</script>"
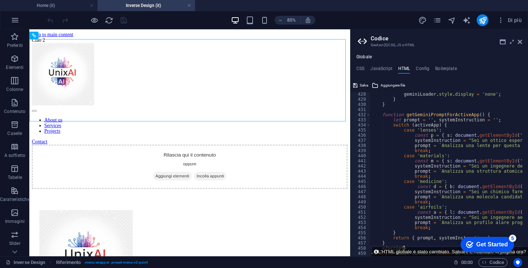
scroll to position [2199, 0]
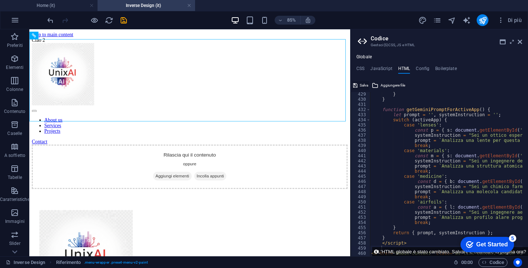
click at [365, 82] on span "Salva" at bounding box center [364, 85] width 8 height 9
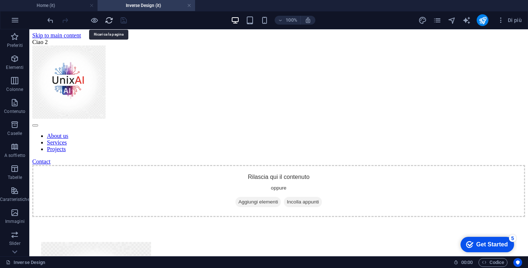
click at [110, 21] on icon "reload" at bounding box center [109, 20] width 8 height 8
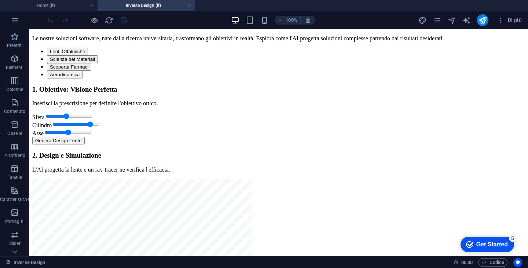
scroll to position [0, 0]
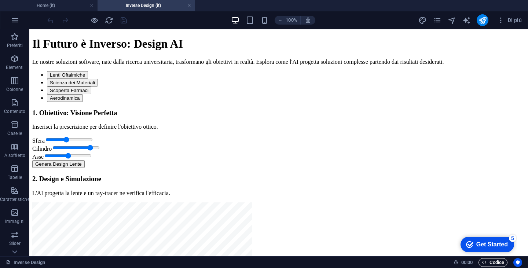
click at [500, 263] on span "Codice" at bounding box center [493, 262] width 22 height 9
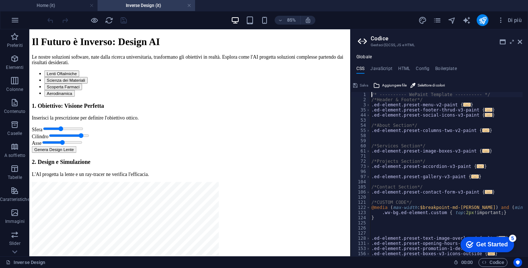
type textarea "/* ---------- WePaint Template ---------- */"
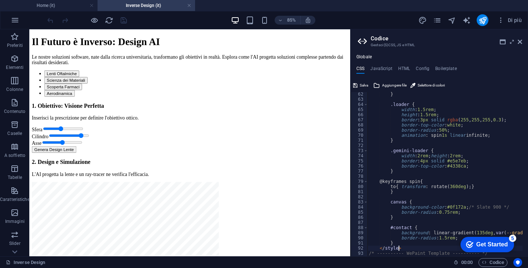
scroll to position [314, 0]
drag, startPoint x: 408, startPoint y: 248, endPoint x: 400, endPoint y: 242, distance: 10.2
click at [400, 242] on div "} .loader { width : 1.5rem ; height : 1.5rem ; border : 3px solid rgba ( 255 , …" at bounding box center [483, 176] width 230 height 169
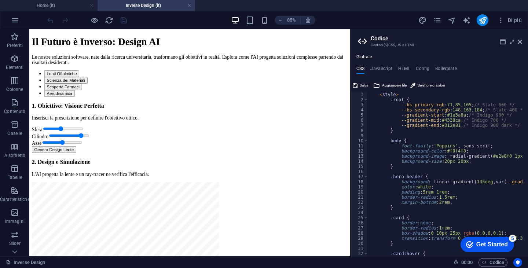
scroll to position [0, 0]
drag, startPoint x: 410, startPoint y: 92, endPoint x: 369, endPoint y: 95, distance: 40.4
click at [369, 95] on div "< style > :root { --bs-primary-rgb : 71 , 85 , 105 ; /* Slate 600 */ --bs-secon…" at bounding box center [483, 176] width 230 height 169
type textarea "<style>"
click at [369, 95] on div "< style > :root { --bs-primary-rgb : 71 , 85 , 105 ; /* Slate 600 */ --bs-secon…" at bounding box center [483, 176] width 230 height 169
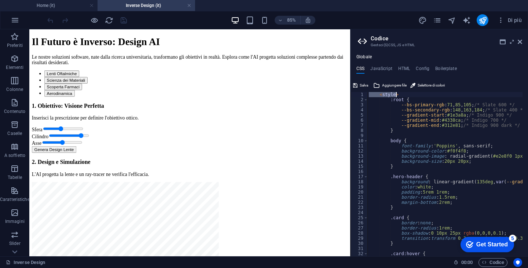
drag, startPoint x: 369, startPoint y: 95, endPoint x: 400, endPoint y: 94, distance: 30.1
click at [400, 94] on div "< style > :root { --bs-primary-rgb : 71 , 85 , 105 ; /* Slate 600 */ --bs-secon…" at bounding box center [483, 176] width 230 height 169
click at [359, 84] on button "Salva" at bounding box center [360, 85] width 17 height 9
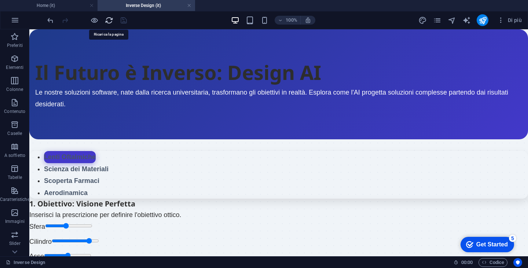
click at [110, 19] on icon "reload" at bounding box center [109, 20] width 8 height 8
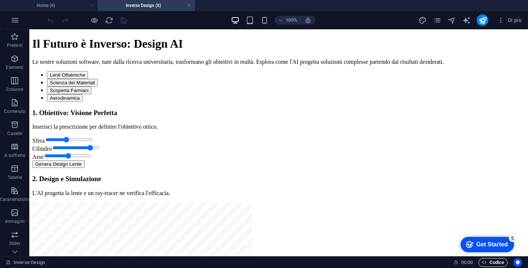
click at [496, 264] on span "Codice" at bounding box center [493, 262] width 22 height 9
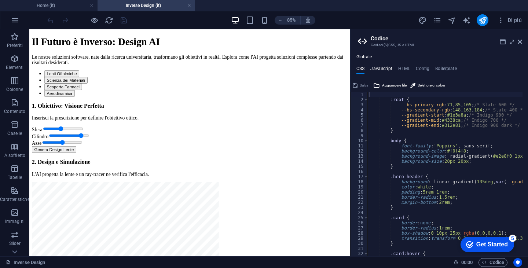
click at [386, 68] on h4 "JavaScript" at bounding box center [382, 70] width 22 height 8
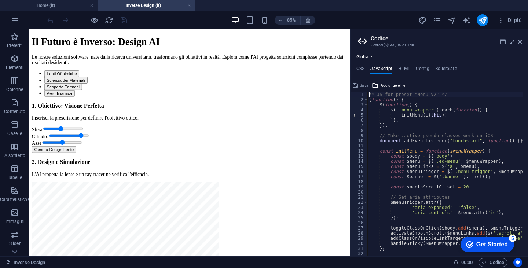
click at [402, 66] on div "Globale CSS JavaScript HTML Config Boilerplate 1 2 3 4 5 6 7 8 9 10 11 12 13 14…" at bounding box center [440, 155] width 178 height 202
click at [401, 69] on h4 "HTML" at bounding box center [404, 70] width 12 height 8
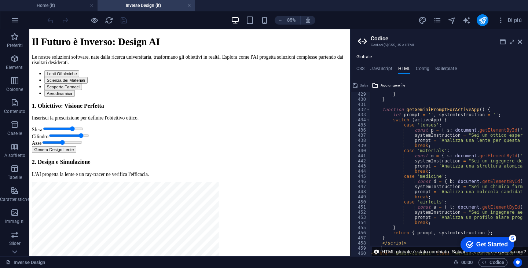
drag, startPoint x: 66, startPoint y: 223, endPoint x: 80, endPoint y: 223, distance: 13.9
type input "2.25"
click at [80, 149] on input "range" at bounding box center [68, 146] width 47 height 6
click at [69, 175] on button "Genera Design Lente" at bounding box center [58, 171] width 52 height 8
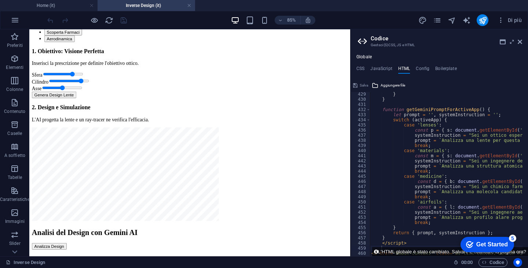
scroll to position [58, 0]
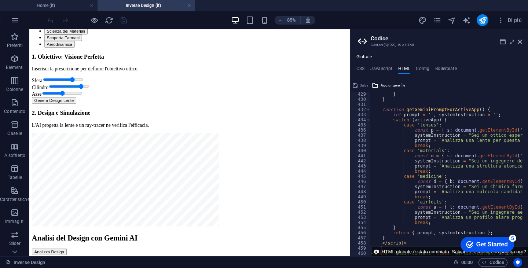
click at [63, 36] on button "Scienza dei Materiali" at bounding box center [72, 32] width 51 height 8
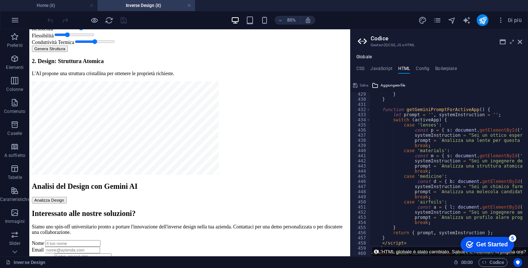
scroll to position [119, 0]
click at [51, 56] on button "Genera Struttura" at bounding box center [53, 52] width 42 height 8
click at [424, 68] on h4 "Config" at bounding box center [423, 70] width 14 height 8
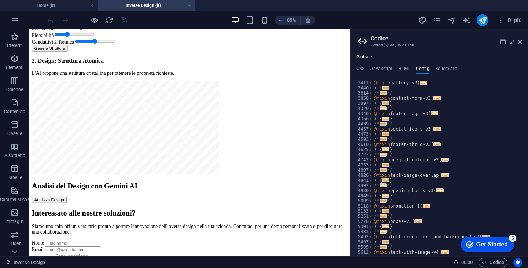
scroll to position [368, 0]
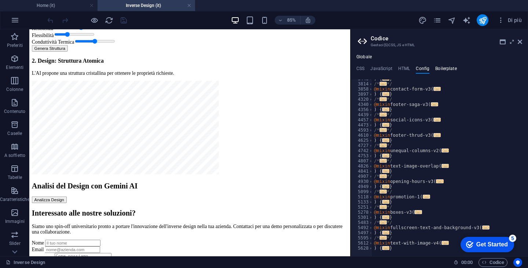
click at [445, 69] on h4 "Boilerplate" at bounding box center [447, 70] width 22 height 8
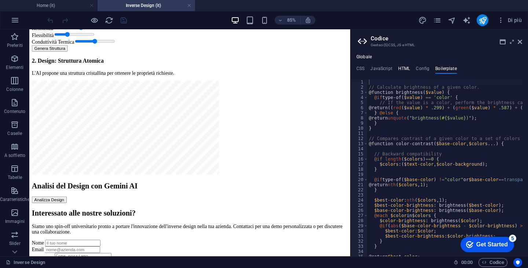
click at [404, 69] on h4 "HTML" at bounding box center [404, 70] width 12 height 8
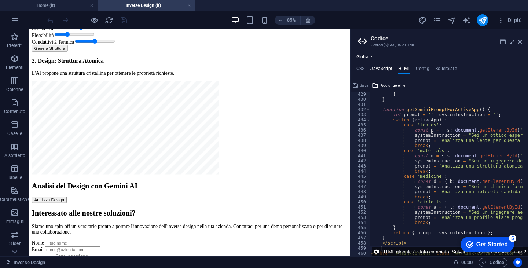
click at [383, 69] on h4 "JavaScript" at bounding box center [382, 70] width 22 height 8
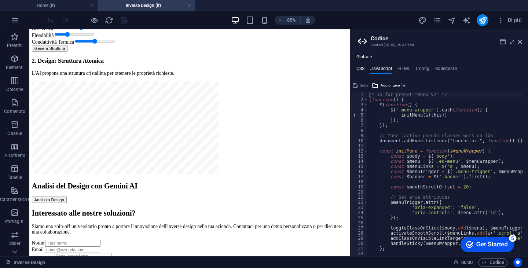
click at [357, 68] on h4 "CSS" at bounding box center [361, 70] width 8 height 8
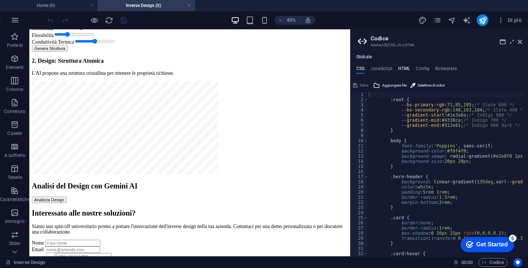
click at [402, 68] on h4 "HTML" at bounding box center [404, 70] width 12 height 8
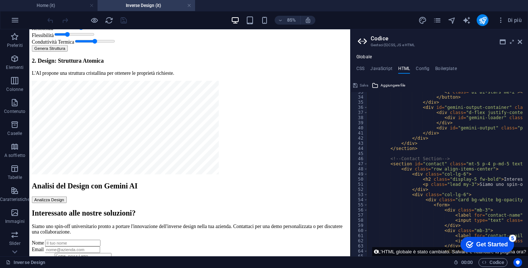
scroll to position [0, 0]
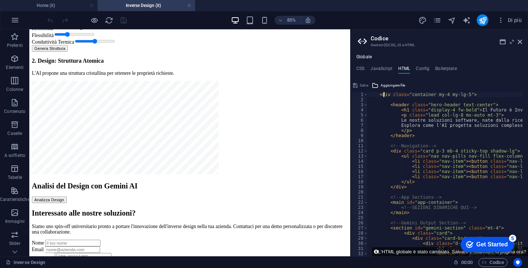
type textarea "<div class="container my-4 my-lg-5">"
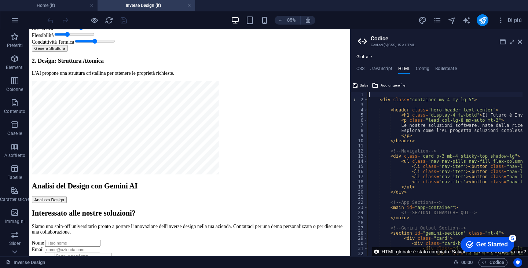
paste textarea
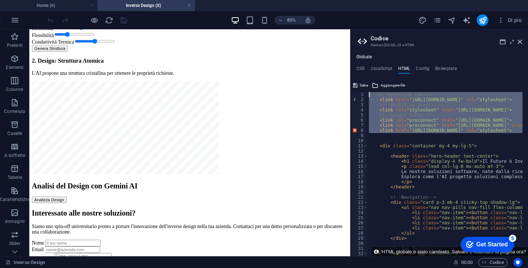
drag, startPoint x: 371, startPoint y: 137, endPoint x: 359, endPoint y: 91, distance: 48.1
click at [359, 91] on div "1 2 3 4 5 6 7 8 9 10 11 12 13 14 15 16 17 18 19 20 21 22 23 24 25 26 27 28 29 3…" at bounding box center [440, 168] width 178 height 177
type textarea "<!-- Bootstrap CSS --> <link href="[URL][DOMAIN_NAME]" rel="stylesheet">"
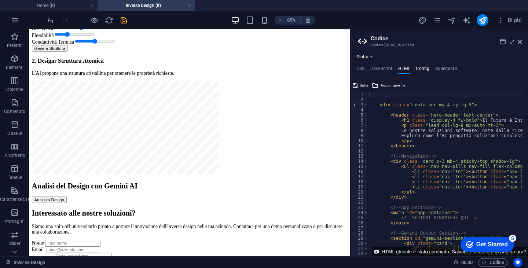
click at [426, 67] on h4 "Config" at bounding box center [423, 70] width 14 height 8
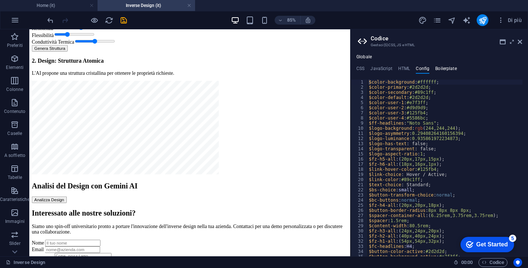
click at [448, 68] on h4 "Boilerplate" at bounding box center [447, 70] width 22 height 8
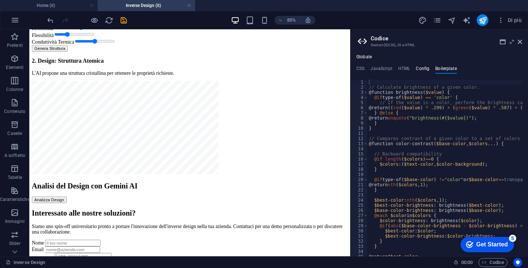
click at [425, 68] on h4 "Config" at bounding box center [423, 70] width 14 height 8
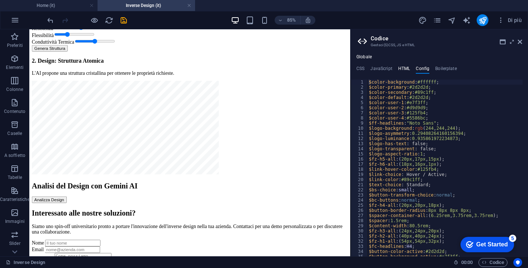
click at [408, 68] on h4 "HTML" at bounding box center [404, 70] width 12 height 8
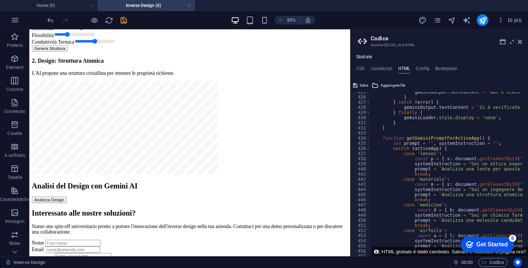
scroll to position [2225, 0]
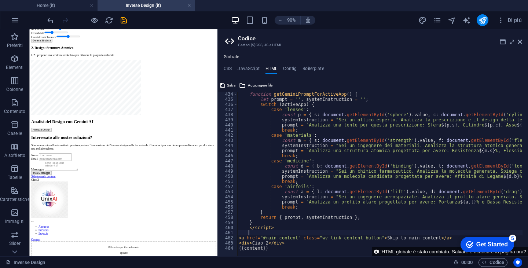
drag, startPoint x: 351, startPoint y: 191, endPoint x: 212, endPoint y: 191, distance: 138.3
click at [212, 191] on div "Home (it) Inverse Design (it) Preferiti Elementi Colonne Contenuto Caselle A so…" at bounding box center [264, 142] width 528 height 227
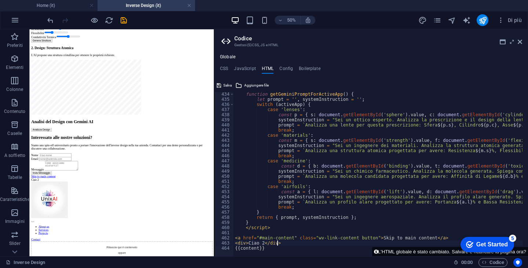
type textarea "<div>Ciao 2</div>"
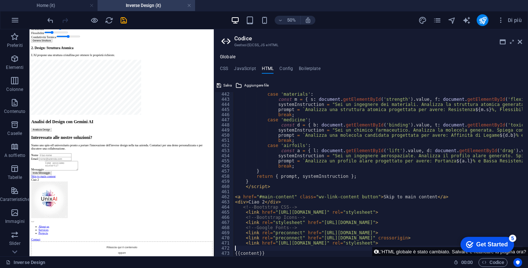
scroll to position [2266, 0]
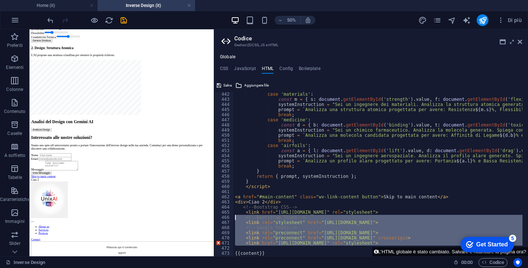
drag, startPoint x: 243, startPoint y: 247, endPoint x: 231, endPoint y: 218, distance: 30.7
click at [231, 218] on div "442 443 444 445 446 447 448 449 450 451 452 453 454 455 456 457 458 459 460 461…" at bounding box center [371, 174] width 314 height 164
type textarea "<!-- Bootstrap Icons --> <link rel="stylesheet" href="[URL][DOMAIN_NAME]">"
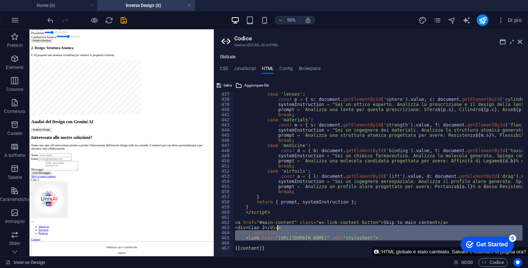
drag, startPoint x: 259, startPoint y: 241, endPoint x: 283, endPoint y: 229, distance: 25.9
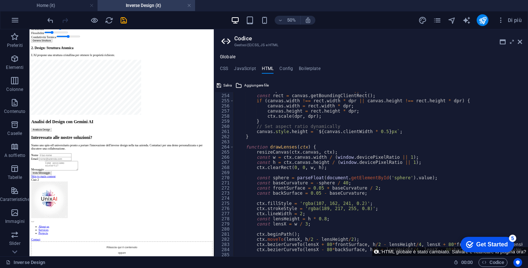
scroll to position [1299, 0]
type textarea "const lensHeight = h * 0.8;"
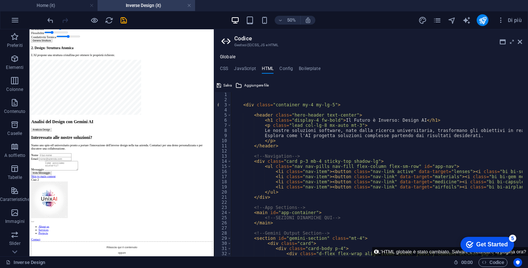
scroll to position [0, 0]
paste textarea "<link href="[URL][DOMAIN_NAME]" rel="stylesheet">"
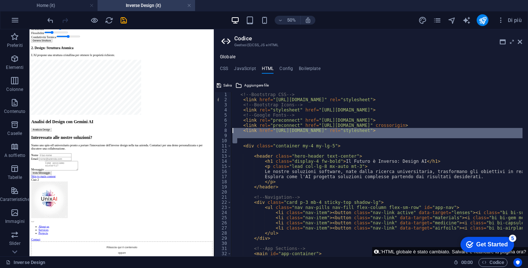
drag, startPoint x: 239, startPoint y: 140, endPoint x: 225, endPoint y: 131, distance: 16.7
click at [225, 131] on div "1 2 3 4 5 6 7 8 9 10 11 12 13 14 15 16 17 18 19 20 21 22 23 24 25 26 27 28 29 3…" at bounding box center [371, 174] width 314 height 164
type textarea "<link href="[URL][DOMAIN_NAME]" rel="stylesheet">"
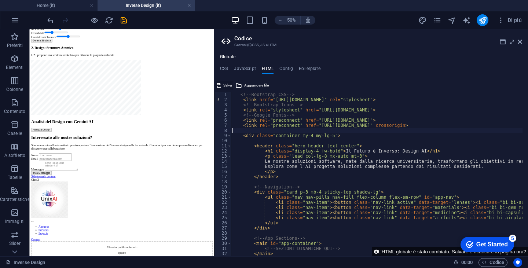
click at [223, 85] on span "Salva" at bounding box center [227, 85] width 8 height 9
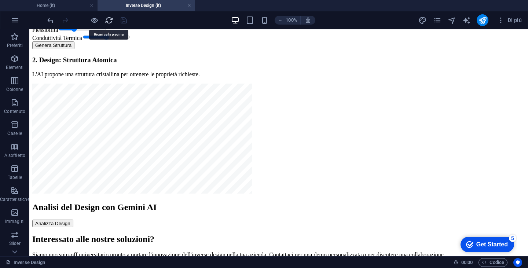
click at [105, 20] on icon "reload" at bounding box center [109, 20] width 8 height 8
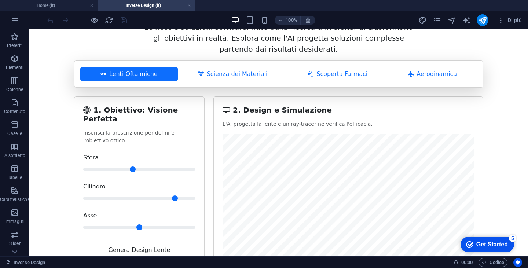
scroll to position [56, 0]
click at [216, 81] on button "Scienza dei Materiali" at bounding box center [233, 73] width 110 height 15
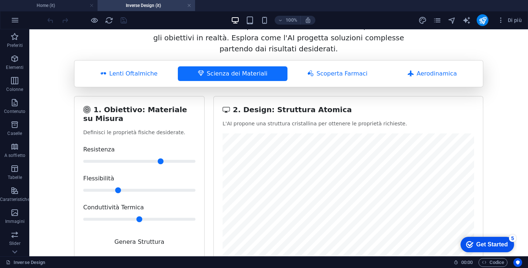
click at [336, 87] on div "Lenti Oftalmiche Scienza dei Materiali Scoperta Farmaci Aerodinamica" at bounding box center [278, 73] width 409 height 27
click at [342, 81] on button "Scoperta Farmaci" at bounding box center [338, 73] width 100 height 15
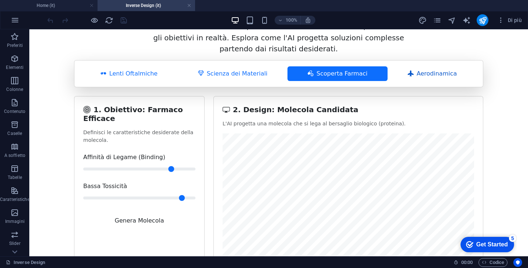
click at [420, 81] on button "Aerodinamica" at bounding box center [433, 73] width 90 height 15
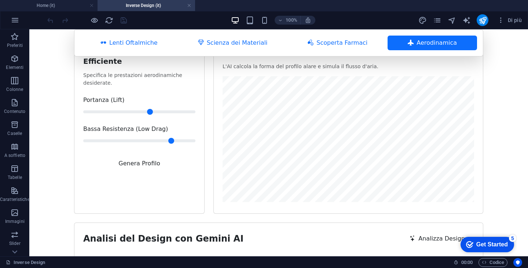
scroll to position [119, 0]
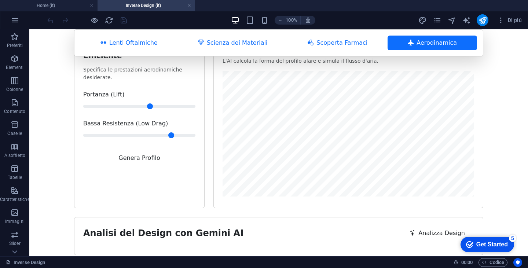
click at [164, 165] on button "Genera Profilo" at bounding box center [139, 158] width 112 height 14
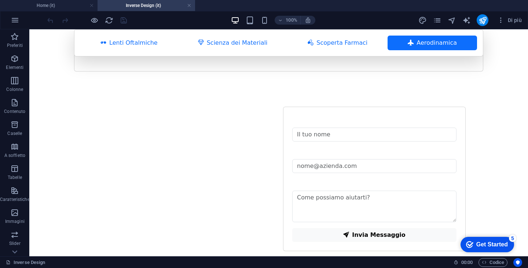
scroll to position [303, 0]
click at [433, 56] on button "Analizza Design" at bounding box center [438, 49] width 74 height 14
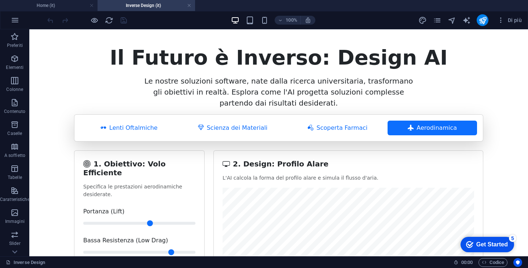
scroll to position [0, 0]
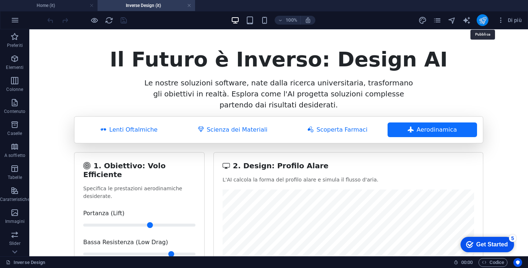
click at [481, 18] on icon "publish" at bounding box center [483, 20] width 8 height 8
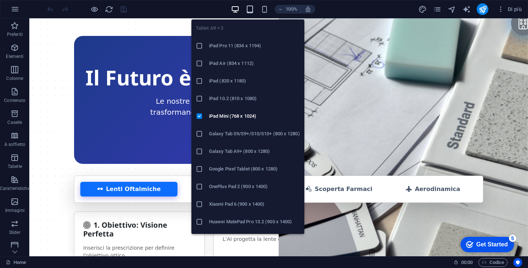
click at [251, 7] on icon "button" at bounding box center [250, 9] width 8 height 8
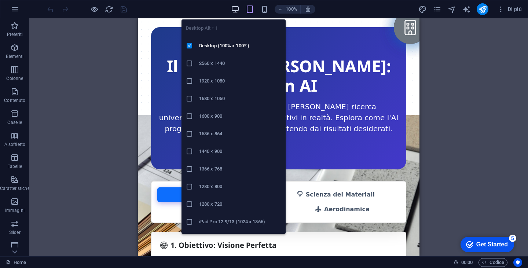
click at [236, 9] on icon "button" at bounding box center [235, 9] width 8 height 8
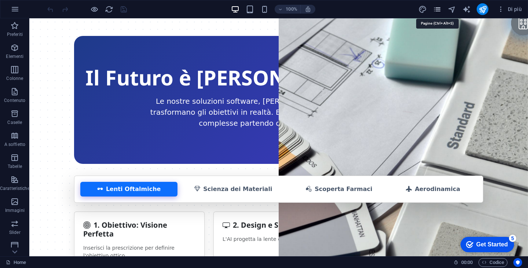
click at [438, 8] on icon "pages" at bounding box center [437, 9] width 8 height 8
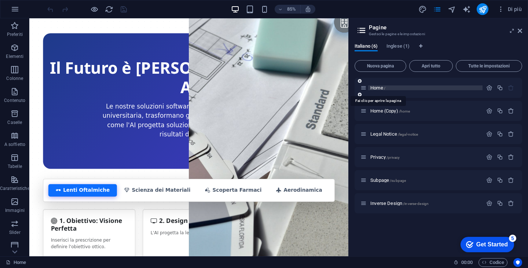
click at [381, 88] on span "Home /" at bounding box center [378, 88] width 15 height 6
click at [378, 88] on span "Home /" at bounding box center [378, 88] width 15 height 6
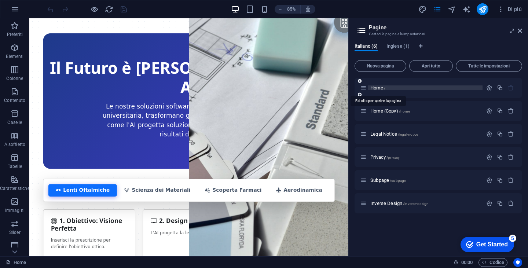
click at [378, 88] on span "Home /" at bounding box center [378, 88] width 15 height 6
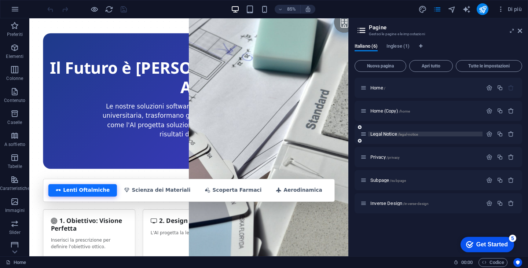
click at [384, 134] on span "Legal Notice /legal-notice" at bounding box center [395, 134] width 48 height 6
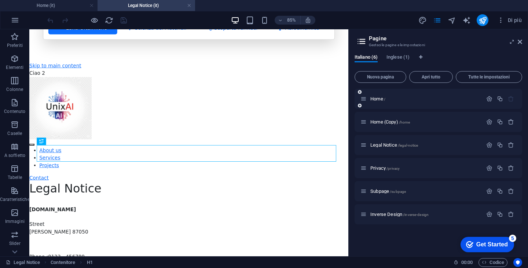
scroll to position [638, 0]
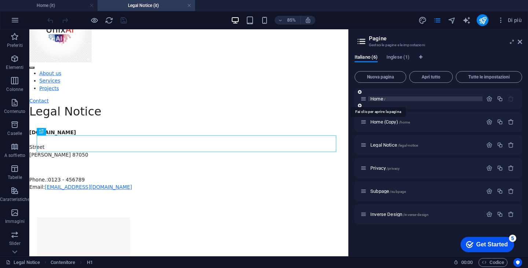
click at [376, 100] on span "Home /" at bounding box center [378, 99] width 15 height 6
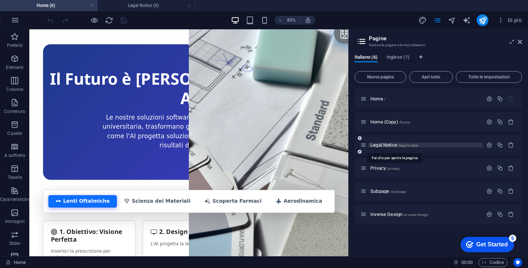
click at [377, 144] on span "Legal Notice /legal-notice" at bounding box center [395, 145] width 48 height 6
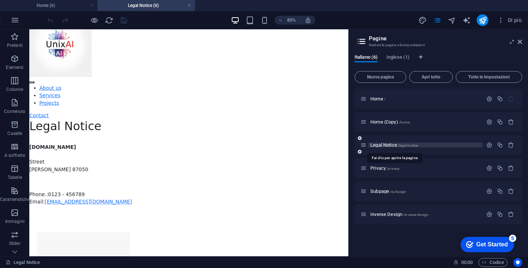
scroll to position [638, 0]
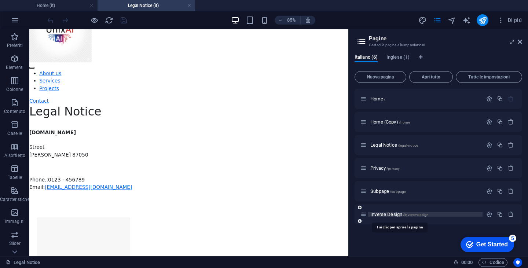
click at [377, 215] on span "Inverse Design /inverse-design" at bounding box center [400, 215] width 58 height 6
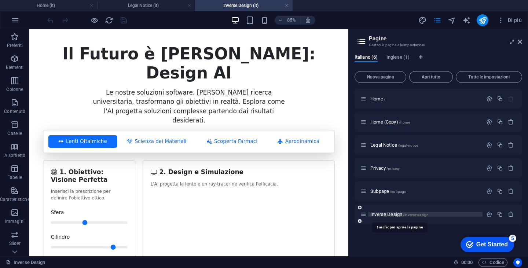
scroll to position [0, 0]
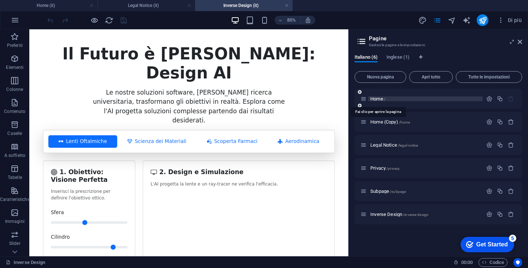
click at [377, 98] on span "Home /" at bounding box center [378, 99] width 15 height 6
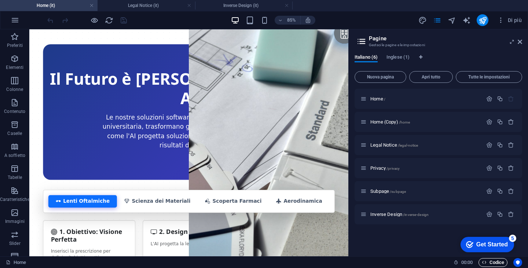
click at [493, 261] on span "Codice" at bounding box center [493, 262] width 22 height 9
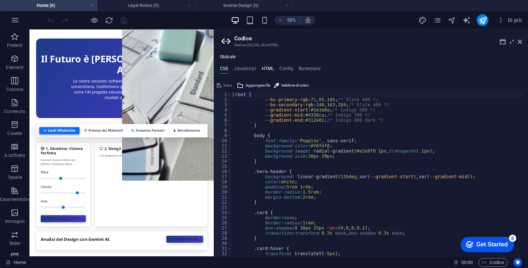
click at [266, 68] on h4 "HTML" at bounding box center [268, 70] width 12 height 8
type textarea "<!-- Bootstrap CSS -->"
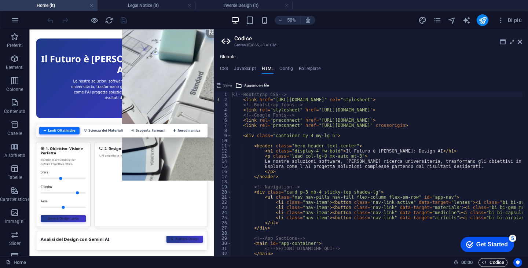
click at [496, 263] on span "Codice" at bounding box center [493, 262] width 22 height 9
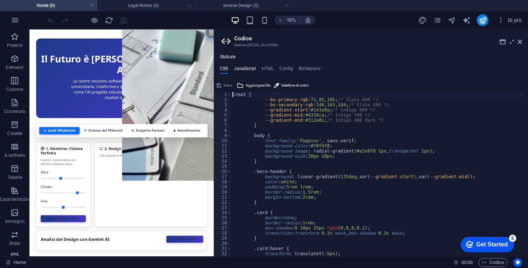
click at [242, 70] on h4 "JavaScript" at bounding box center [245, 70] width 22 height 8
type textarea "/* JS for preset "Menu V2" */"
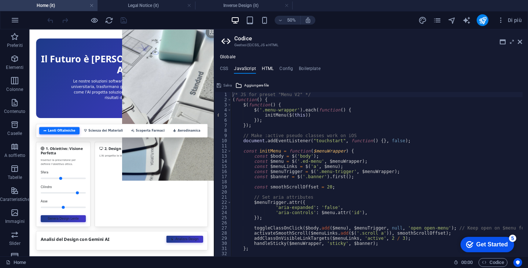
click at [267, 68] on h4 "HTML" at bounding box center [268, 70] width 12 height 8
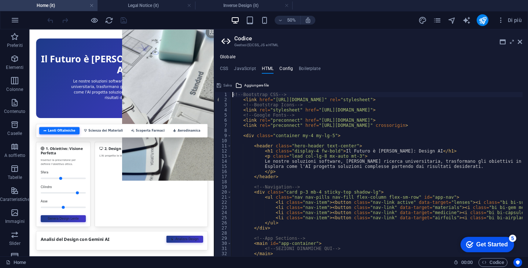
click at [285, 70] on h4 "Config" at bounding box center [287, 70] width 14 height 8
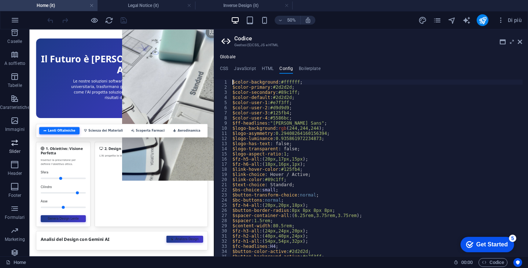
scroll to position [103, 0]
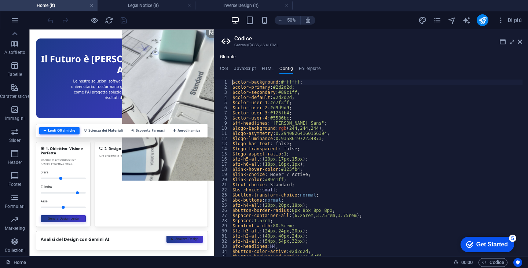
click at [57, 8] on h4 "Home (it)" at bounding box center [49, 5] width 98 height 8
click at [247, 7] on h4 "Inverse Design (it)" at bounding box center [244, 5] width 98 height 8
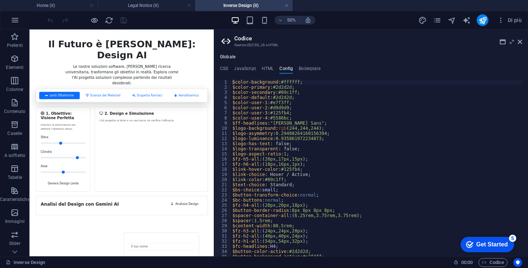
type textarea "$color-user-2: #d9d9d9;"
click at [274, 107] on div "$color-background : #ffffff ; $color-primary : #2d2d2d ; $color-secondary : #89…" at bounding box center [377, 173] width 292 height 187
click at [222, 70] on h4 "CSS" at bounding box center [224, 70] width 8 height 8
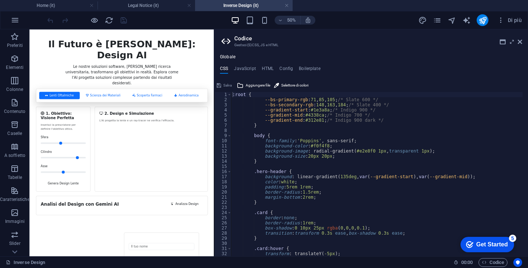
click at [266, 63] on div "Globale CSS JavaScript HTML Config Boilerplate :root { 1 2 3 4 5 6 7 8 9 10 11 …" at bounding box center [371, 155] width 314 height 202
click at [267, 67] on h4 "HTML" at bounding box center [268, 70] width 12 height 8
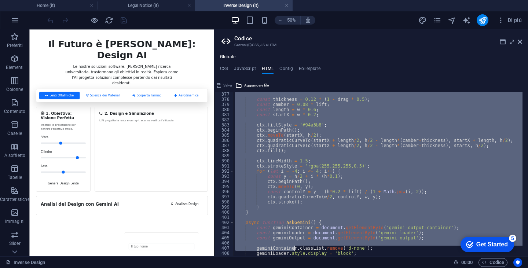
scroll to position [2256, 0]
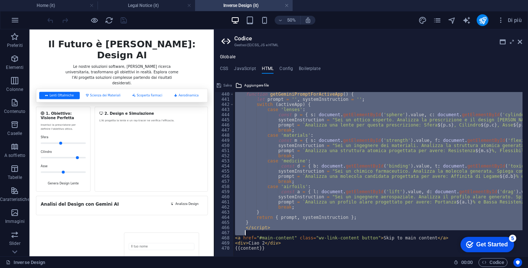
drag, startPoint x: 234, startPoint y: 94, endPoint x: 311, endPoint y: 235, distance: 160.8
type textarea "</script>"
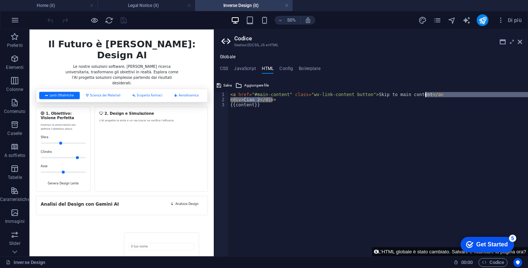
drag, startPoint x: 279, startPoint y: 101, endPoint x: 462, endPoint y: 94, distance: 182.9
click at [462, 94] on div "< a href = "#main-content" class = "wv-link-content button" > Skip to main cont…" at bounding box center [378, 179] width 299 height 175
type textarea "<a href="#main-content" class="wv-link-content button">Skip to main content</a>"
click at [288, 70] on h4 "Config" at bounding box center [287, 70] width 14 height 8
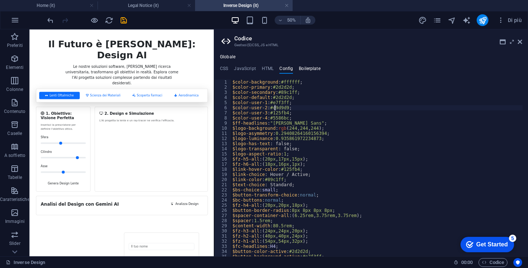
click at [311, 69] on h4 "Boilerplate" at bounding box center [310, 70] width 22 height 8
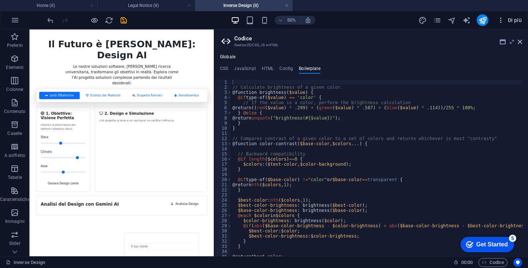
click at [499, 21] on icon "button" at bounding box center [501, 20] width 7 height 7
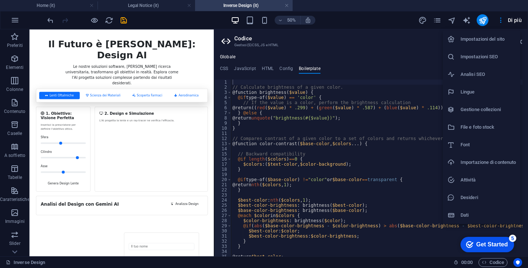
click at [354, 99] on div at bounding box center [264, 134] width 528 height 268
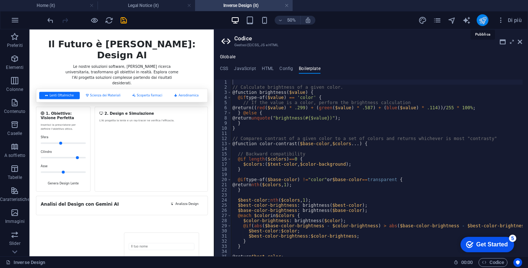
click at [487, 21] on icon "publish" at bounding box center [483, 20] width 8 height 8
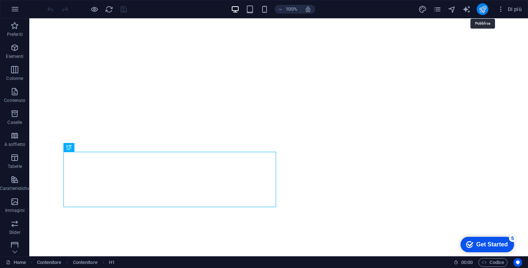
click at [487, 12] on icon "publish" at bounding box center [483, 9] width 8 height 8
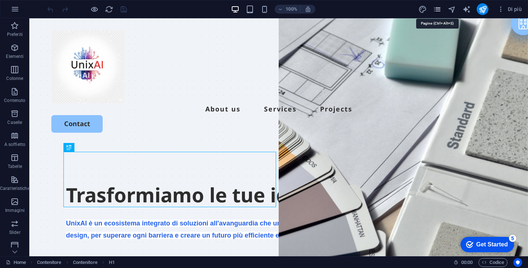
click at [439, 10] on icon "pages" at bounding box center [437, 9] width 8 height 8
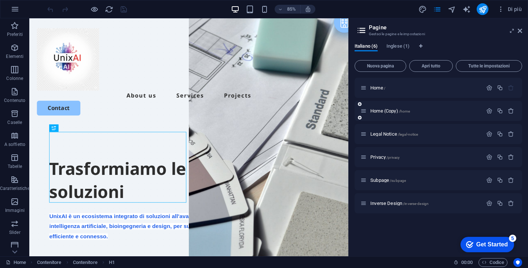
click at [388, 106] on div "Home (Copy) /home" at bounding box center [439, 111] width 168 height 20
click at [383, 111] on span "Home (Copy) /home" at bounding box center [391, 111] width 40 height 6
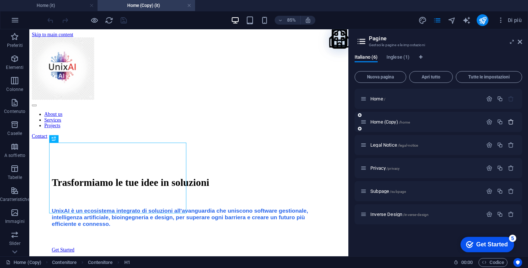
click at [511, 120] on icon "button" at bounding box center [511, 122] width 6 height 6
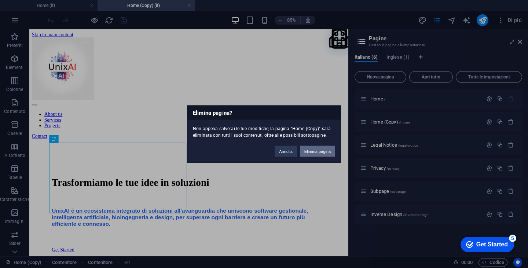
drag, startPoint x: 319, startPoint y: 151, endPoint x: 299, endPoint y: 132, distance: 26.7
click at [319, 151] on button "Elimina pagina" at bounding box center [317, 151] width 35 height 11
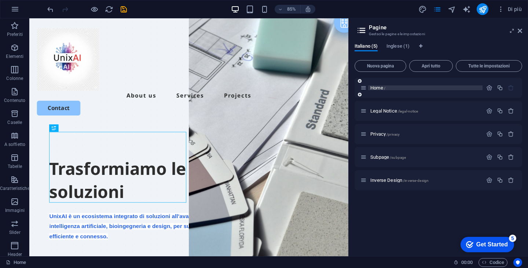
click at [377, 88] on span "Home /" at bounding box center [378, 88] width 15 height 6
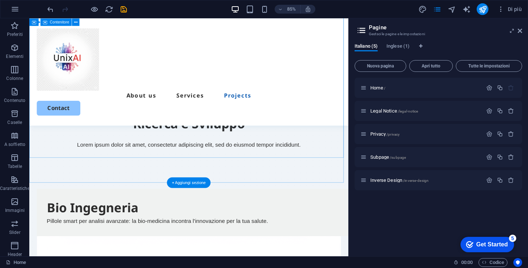
scroll to position [1818, 0]
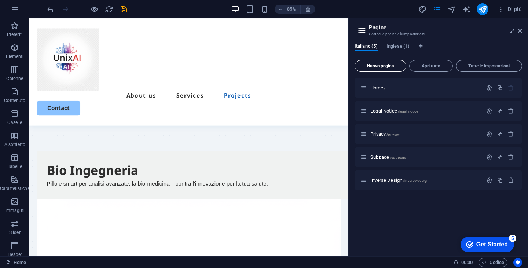
click at [379, 68] on span "Nuova pagina" at bounding box center [380, 66] width 45 height 4
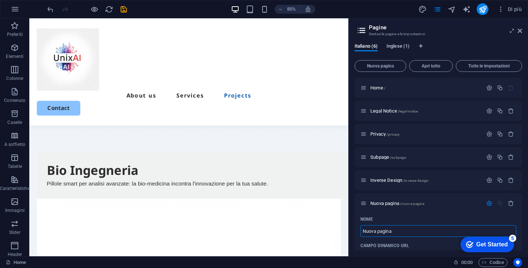
click at [393, 44] on span "Inglese (1)" at bounding box center [398, 47] width 23 height 10
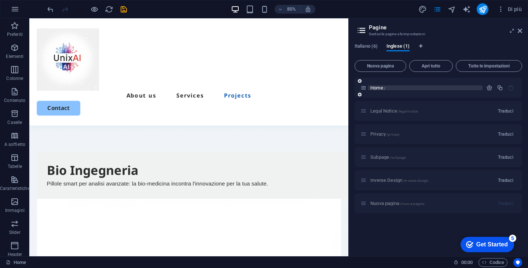
click at [376, 88] on span "Home /" at bounding box center [378, 88] width 15 height 6
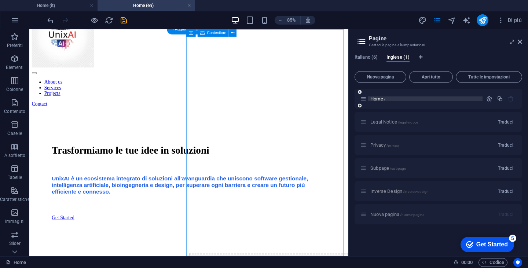
scroll to position [0, 0]
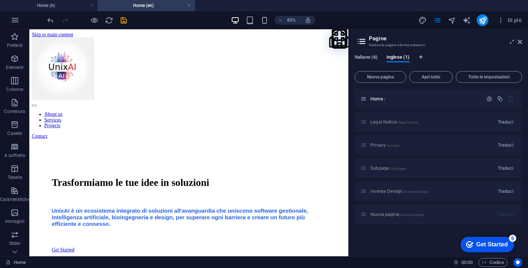
click at [365, 54] on span "Italiano (6)" at bounding box center [366, 58] width 23 height 10
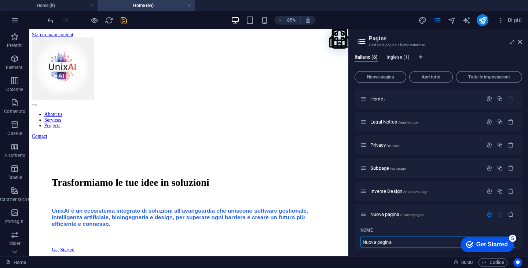
click at [398, 59] on span "Inglese (1)" at bounding box center [398, 58] width 23 height 10
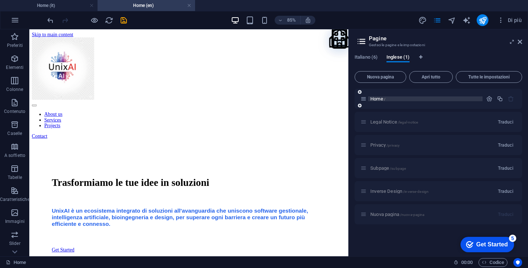
click at [415, 101] on p "Home /" at bounding box center [426, 99] width 110 height 5
click at [367, 57] on span "Italiano (6)" at bounding box center [366, 58] width 23 height 10
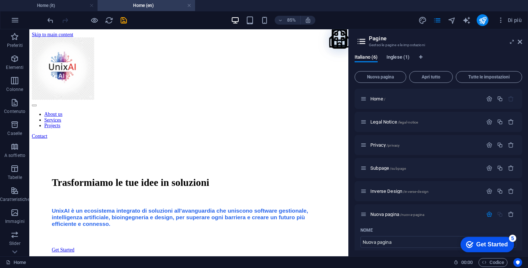
click at [402, 59] on span "Inglese (1)" at bounding box center [398, 58] width 23 height 10
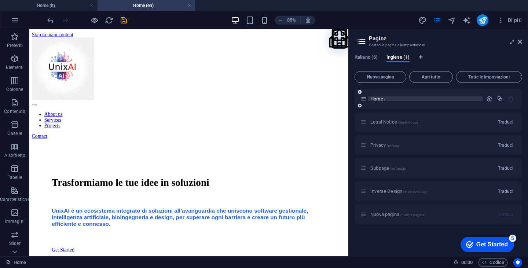
click at [373, 101] on span "Home /" at bounding box center [378, 99] width 15 height 6
click at [490, 97] on icon "button" at bounding box center [490, 99] width 6 height 6
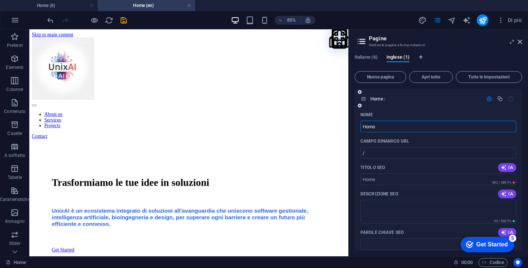
click at [488, 98] on icon "button" at bounding box center [490, 99] width 6 height 6
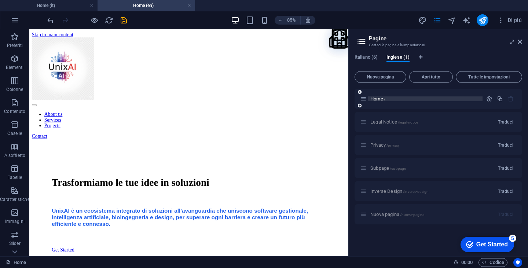
click at [373, 100] on span "Home /" at bounding box center [378, 99] width 15 height 6
click at [477, 81] on button "Tutte le impostazioni" at bounding box center [489, 77] width 66 height 12
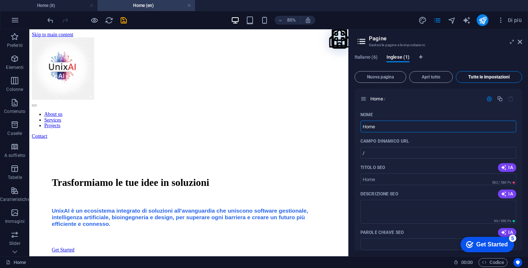
click at [474, 81] on button "Tutte le impostazioni" at bounding box center [489, 77] width 66 height 12
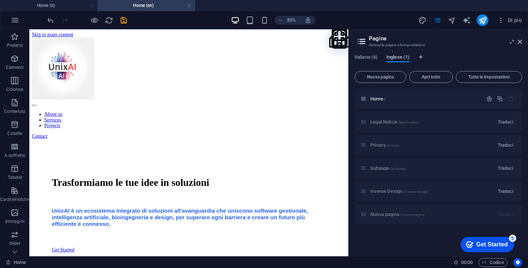
click at [410, 59] on span "Inglese (1)" at bounding box center [398, 58] width 23 height 10
click at [418, 57] on div "Italiano (6) Inglese (1)" at bounding box center [439, 61] width 168 height 14
click at [362, 55] on span "Italiano (6)" at bounding box center [366, 58] width 23 height 10
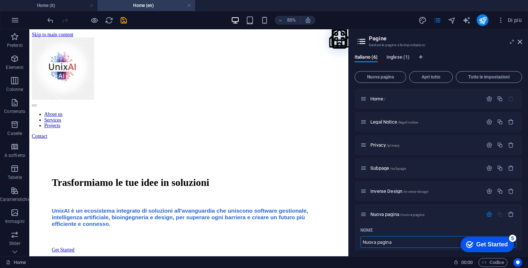
click at [391, 55] on span "Inglese (1)" at bounding box center [398, 58] width 23 height 10
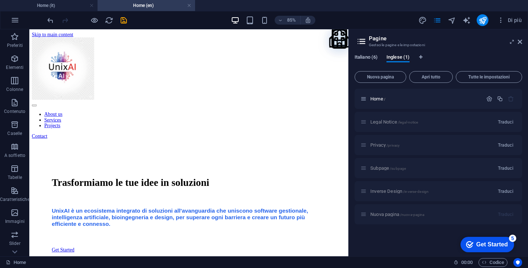
click at [357, 56] on span "Italiano (6)" at bounding box center [366, 58] width 23 height 10
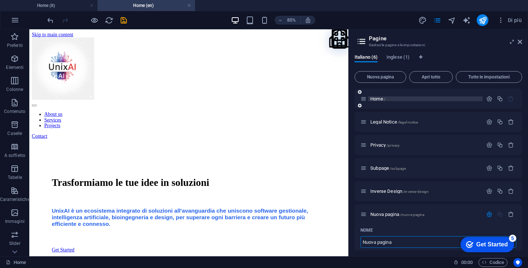
click at [375, 100] on span "Home /" at bounding box center [378, 99] width 15 height 6
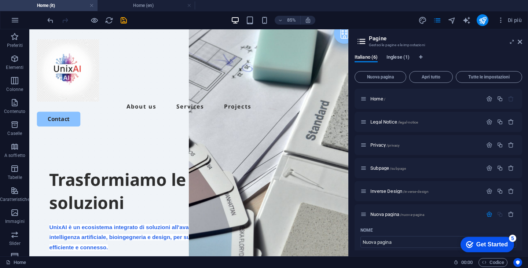
click at [396, 57] on span "Inglese (1)" at bounding box center [398, 58] width 23 height 10
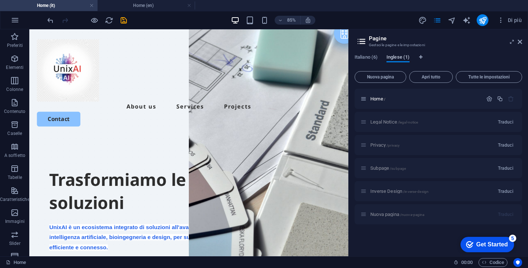
click at [396, 57] on span "Inglese (1)" at bounding box center [398, 58] width 23 height 10
click at [399, 57] on span "Inglese (1)" at bounding box center [398, 58] width 23 height 10
click at [406, 43] on h3 "Gestsci le pagine e le impostazioni" at bounding box center [438, 45] width 139 height 7
click at [512, 41] on icon at bounding box center [512, 42] width 0 height 6
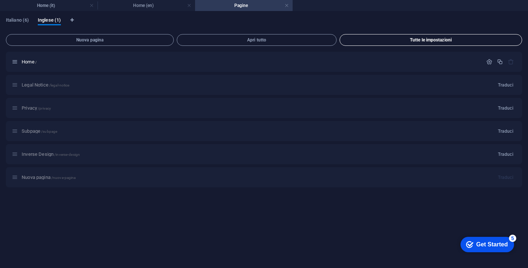
click at [431, 41] on span "Tutte le impostazioni" at bounding box center [431, 40] width 176 height 4
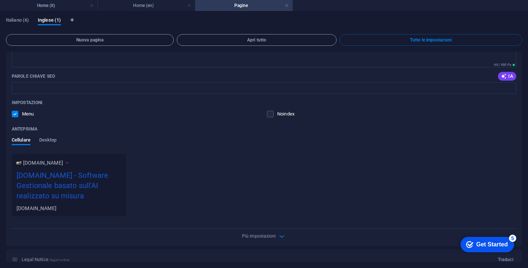
scroll to position [222, 0]
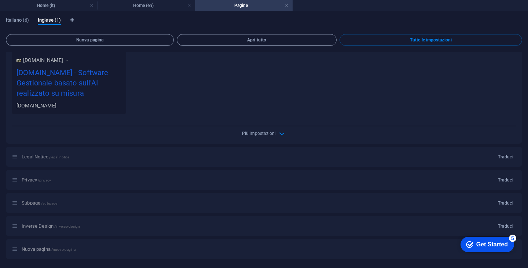
click at [493, 240] on div "checkmark Get Started 5" at bounding box center [488, 244] width 54 height 15
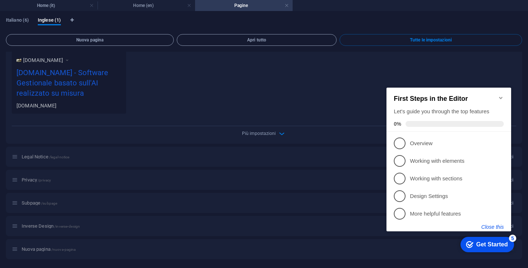
click at [497, 224] on button "Close this" at bounding box center [493, 227] width 22 height 6
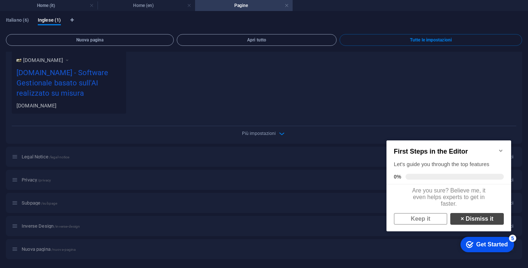
click at [466, 221] on link "× Dismiss it" at bounding box center [478, 219] width 54 height 12
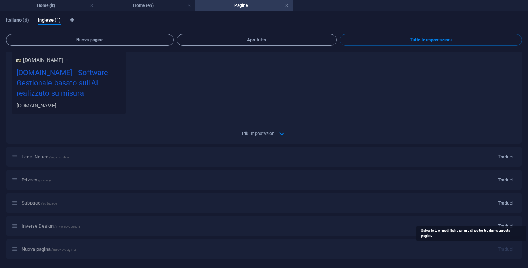
click at [503, 249] on span "Traduci" at bounding box center [505, 250] width 15 height 6
click at [429, 250] on div "Nuova pagina /nuova-pagina Traduci" at bounding box center [264, 249] width 517 height 20
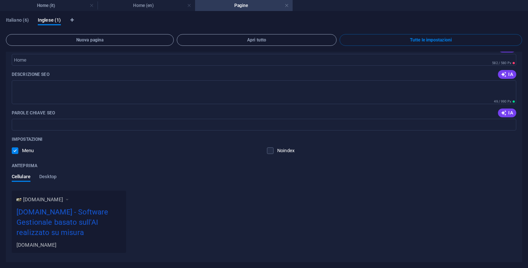
scroll to position [0, 0]
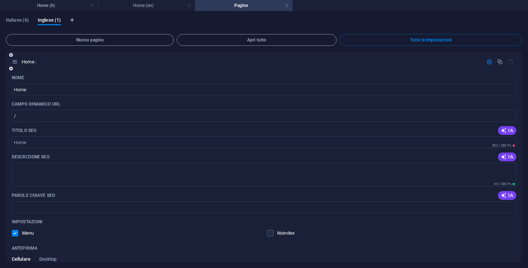
click at [17, 62] on icon at bounding box center [15, 62] width 6 height 6
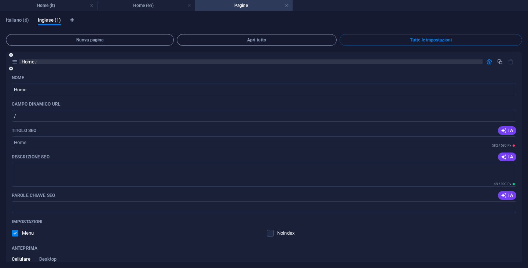
drag, startPoint x: 15, startPoint y: 65, endPoint x: 30, endPoint y: 61, distance: 16.4
click at [30, 61] on div "Home /" at bounding box center [247, 62] width 471 height 8
click at [30, 61] on span "Home /" at bounding box center [29, 62] width 15 height 6
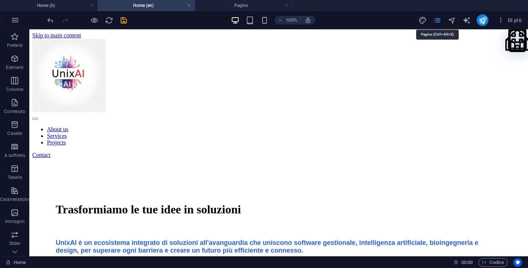
click at [439, 21] on icon "pages" at bounding box center [437, 20] width 8 height 8
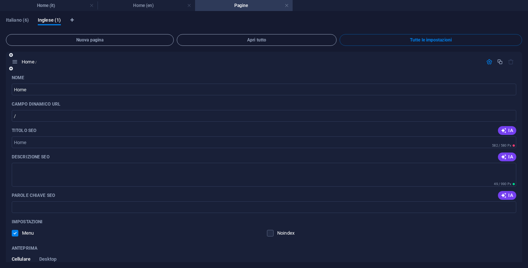
click at [509, 61] on icon "button" at bounding box center [511, 62] width 6 height 6
click at [13, 14] on div "Italiano (6) Inglese (1) Nuova pagina Apri tutto Tutte le impostazioni Home / N…" at bounding box center [264, 139] width 528 height 257
click at [16, 20] on span "Italiano (6)" at bounding box center [17, 21] width 23 height 10
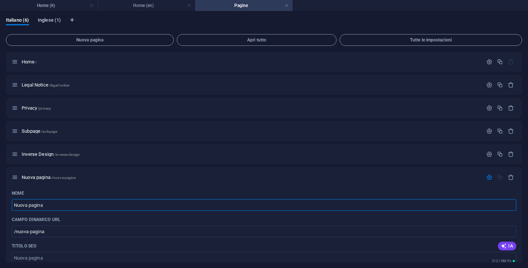
click at [51, 17] on span "Inglese (1)" at bounding box center [49, 21] width 23 height 10
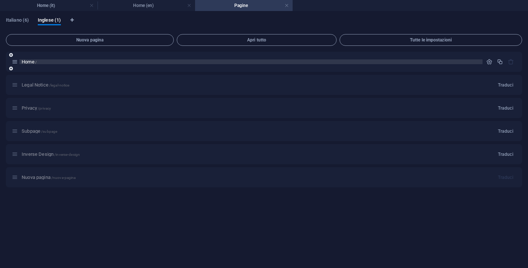
click at [27, 61] on span "Home /" at bounding box center [29, 62] width 15 height 6
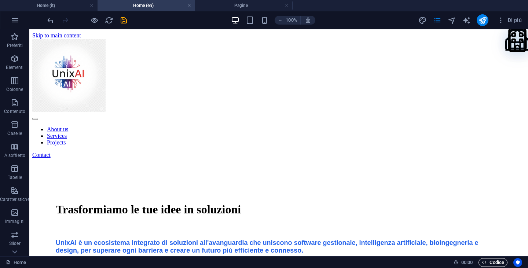
click at [494, 262] on span "Codice" at bounding box center [493, 262] width 22 height 9
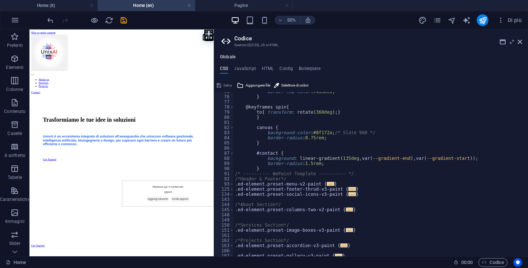
scroll to position [478, 0]
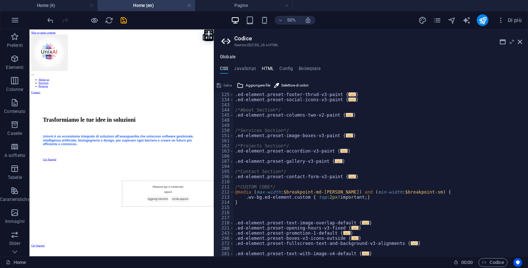
click at [266, 68] on h4 "HTML" at bounding box center [268, 70] width 12 height 8
type textarea "<a href="#main-content" class="wv-link-content button">Skip to main content</a>"
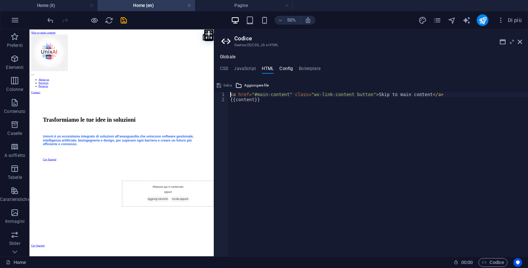
click at [282, 66] on h4 "Config" at bounding box center [287, 70] width 14 height 8
type textarea "$color-background: #ffffff;"
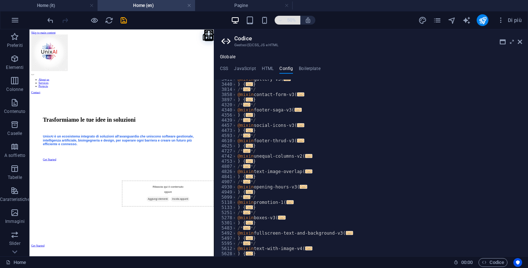
scroll to position [363, 0]
click at [313, 69] on h4 "Boilerplate" at bounding box center [310, 70] width 22 height 8
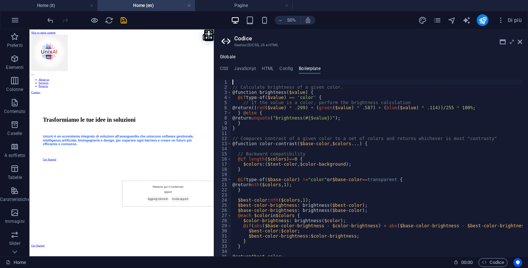
click at [246, 65] on div "Globale CSS JavaScript HTML Config Boilerplate :root { 125 134 143 144 145 148 …" at bounding box center [371, 155] width 314 height 202
click at [244, 67] on h4 "JavaScript" at bounding box center [245, 70] width 22 height 8
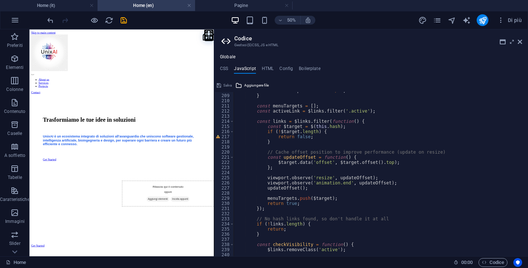
scroll to position [1166, 0]
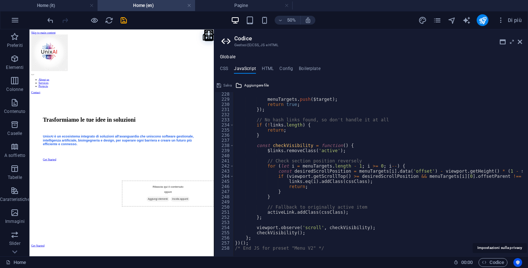
click at [517, 262] on icon "Usercentrics" at bounding box center [518, 262] width 5 height 5
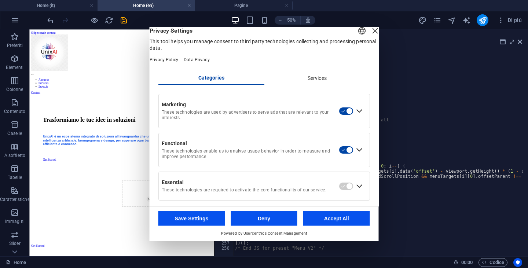
click at [370, 36] on div "Close Layer" at bounding box center [375, 30] width 10 height 10
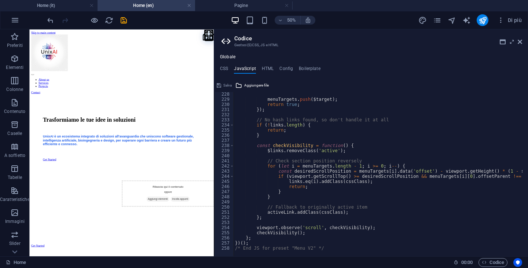
type textarea "if (!links.length) {"
click at [327, 124] on div "menuTargets . push ( $target ) ; return true ; }) ; // No hash links found, so …" at bounding box center [402, 176] width 337 height 169
